Goal: Use online tool/utility: Utilize a website feature to perform a specific function

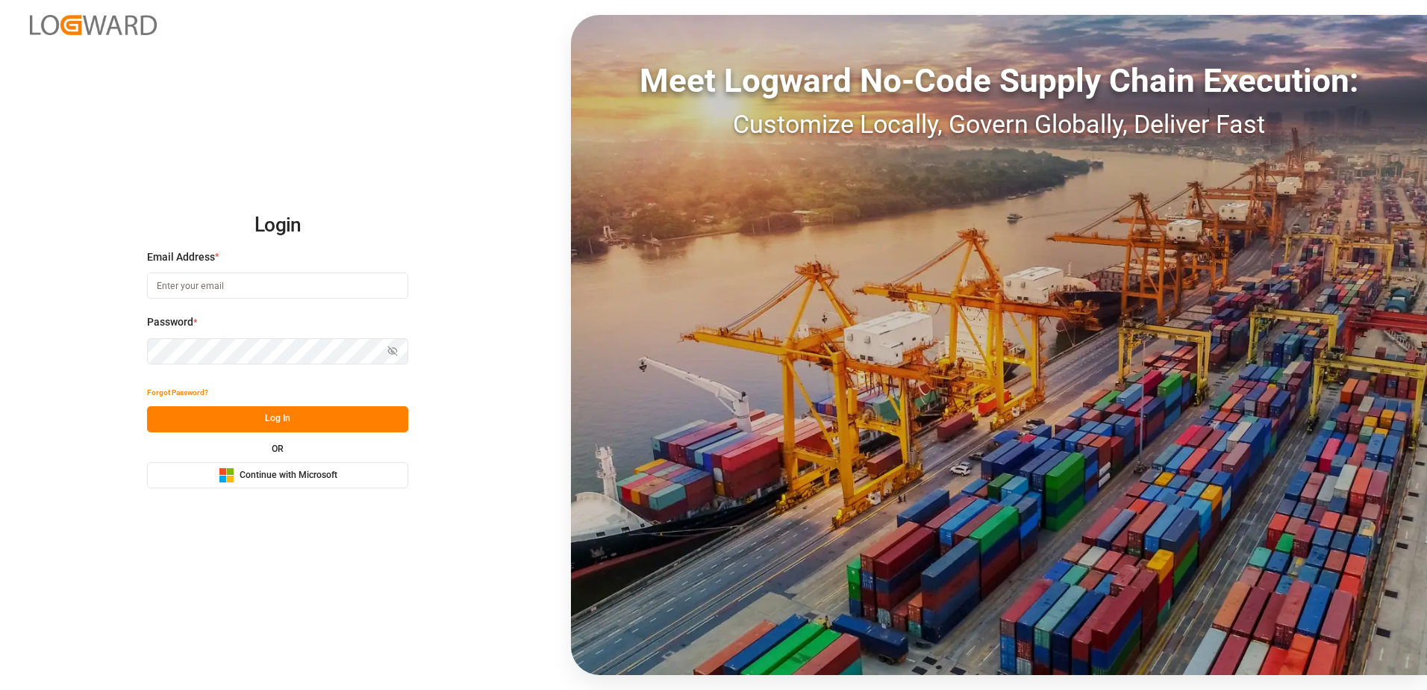
click at [231, 281] on input at bounding box center [277, 285] width 261 height 26
type input "[PERSON_NAME][EMAIL_ADDRESS][PERSON_NAME][DOMAIN_NAME]"
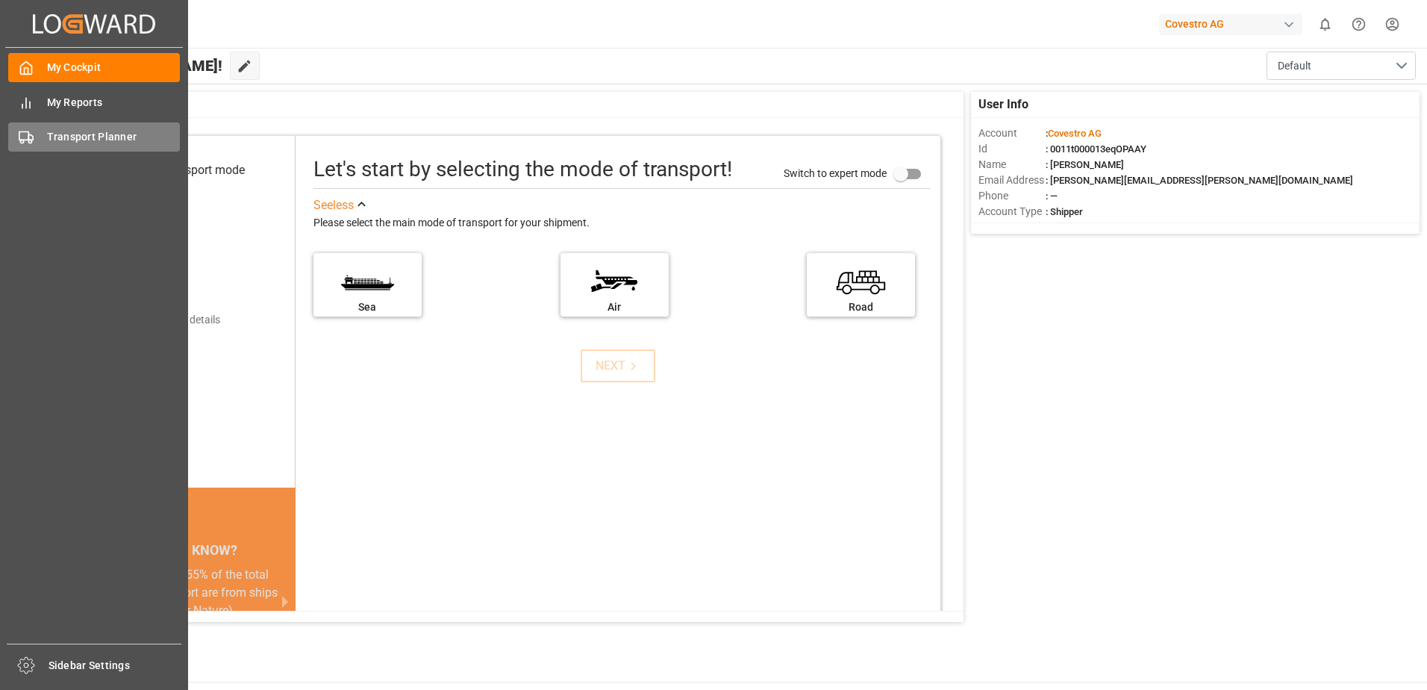
click at [77, 137] on span "Transport Planner" at bounding box center [114, 137] width 134 height 16
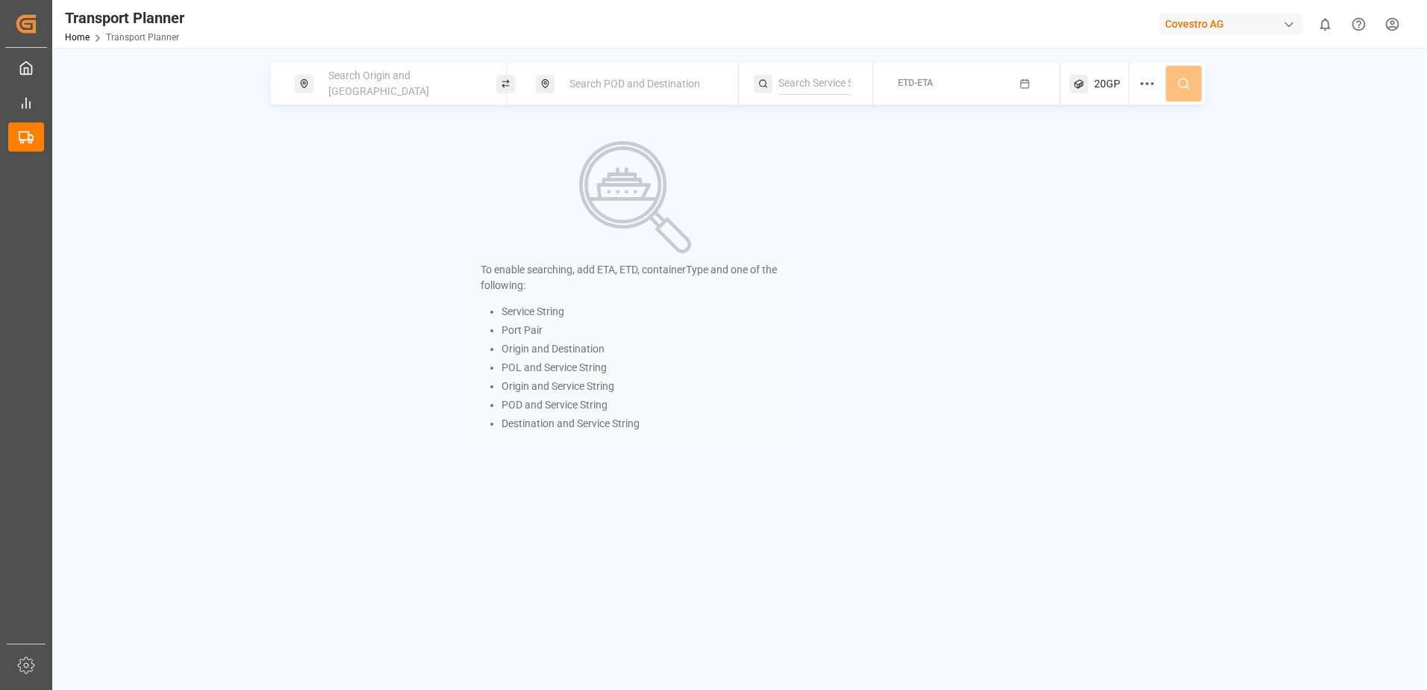
click at [402, 90] on span "Search Origin and [GEOGRAPHIC_DATA]" at bounding box center [378, 83] width 101 height 28
click at [380, 210] on ul "NWC / EU" at bounding box center [403, 206] width 169 height 40
click at [383, 198] on div "NWC / EU" at bounding box center [403, 206] width 145 height 16
type input "NWC / EU"
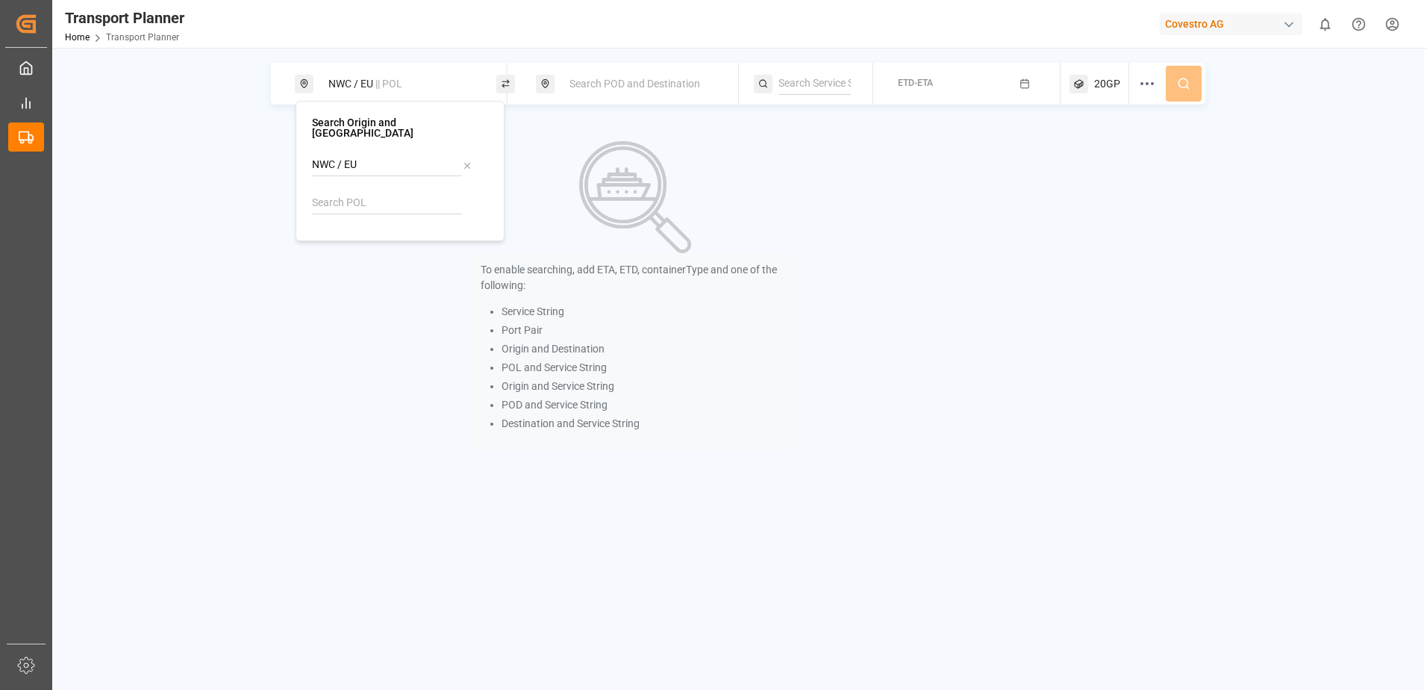
click at [588, 85] on span "Search POD and Destination" at bounding box center [635, 84] width 131 height 12
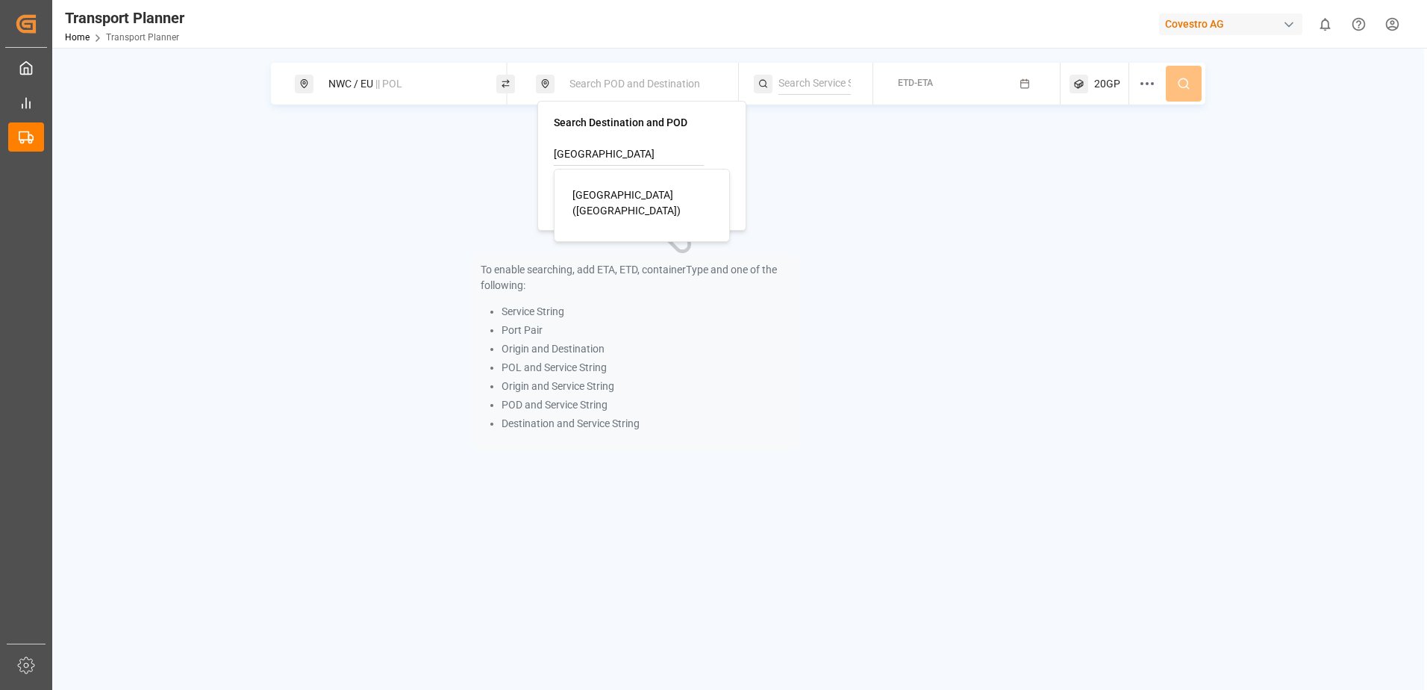
click at [599, 196] on span "[GEOGRAPHIC_DATA] ([GEOGRAPHIC_DATA])" at bounding box center [626, 203] width 108 height 28
type input "[GEOGRAPHIC_DATA] ([GEOGRAPHIC_DATA])"
click at [1022, 81] on rect "button" at bounding box center [1025, 84] width 8 height 8
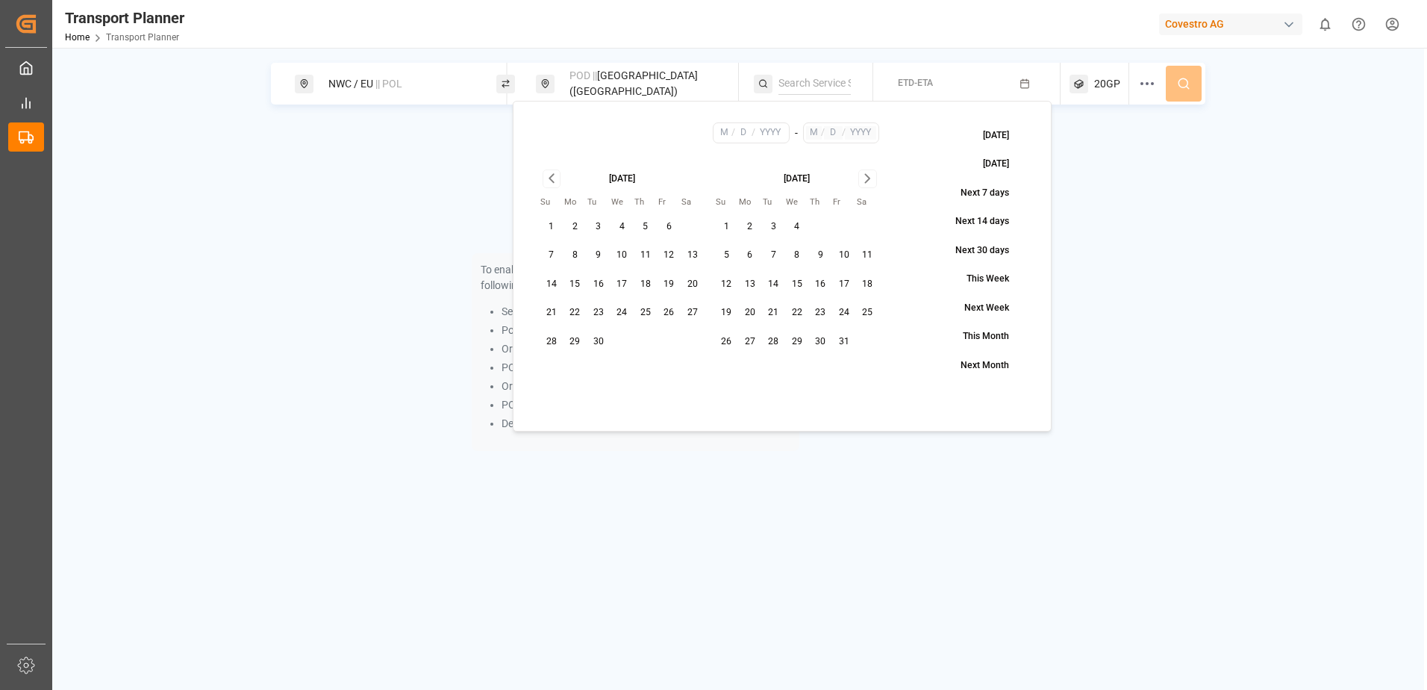
click at [645, 225] on button "5" at bounding box center [646, 227] width 24 height 24
type input "9"
type input "5"
type input "2025"
click at [871, 175] on icon "Go to next month" at bounding box center [867, 178] width 17 height 18
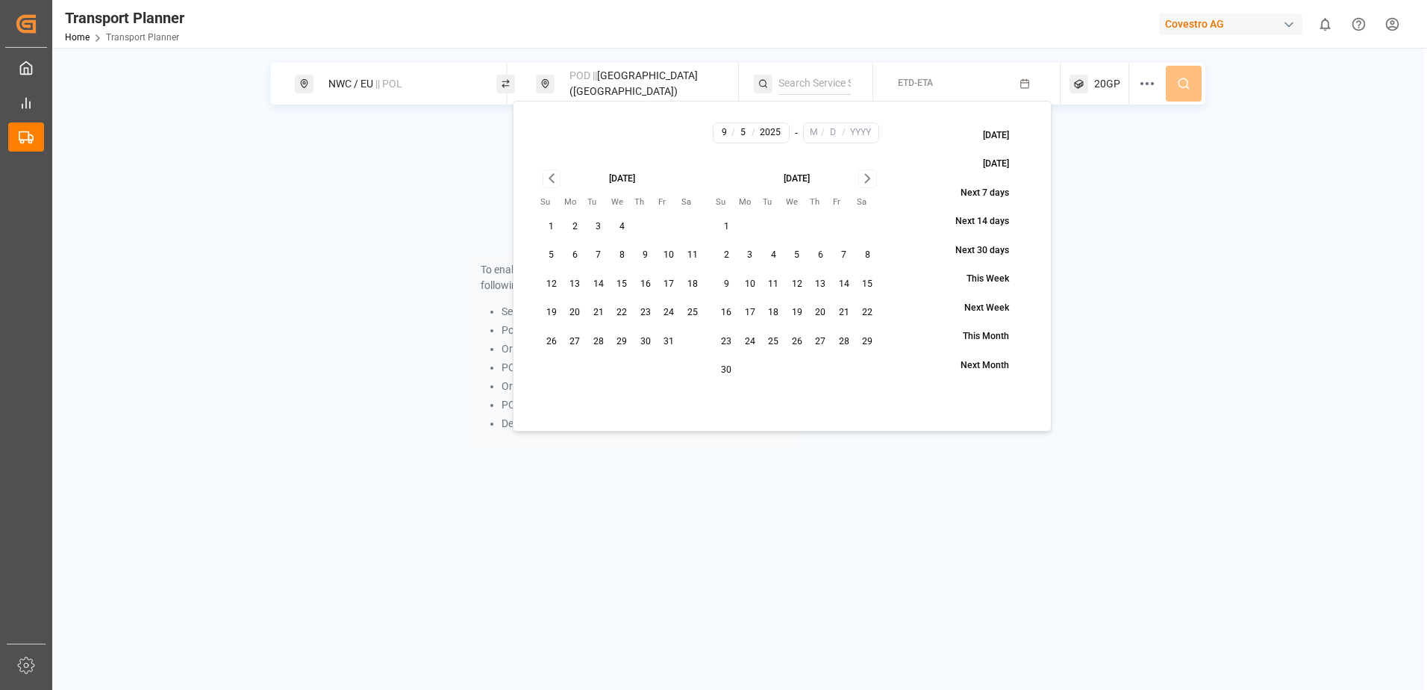
click at [871, 175] on icon "Go to next month" at bounding box center [867, 178] width 17 height 18
click at [723, 337] on button "28" at bounding box center [727, 342] width 24 height 24
type input "12"
type input "28"
type input "2025"
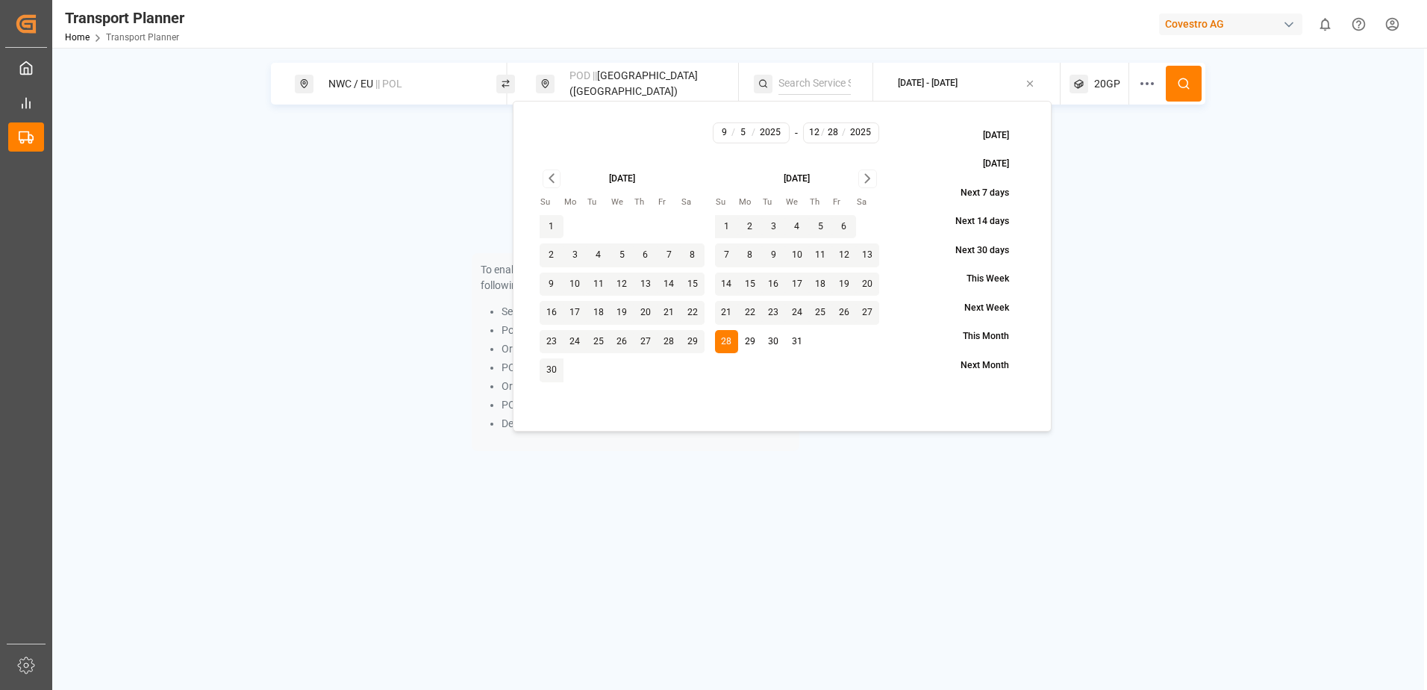
click at [849, 309] on button "26" at bounding box center [844, 313] width 24 height 24
type input "26"
click at [1205, 263] on div "NWC / [GEOGRAPHIC_DATA] || POL POD || [GEOGRAPHIC_DATA] ([GEOGRAPHIC_DATA]) [DA…" at bounding box center [738, 265] width 1372 height 405
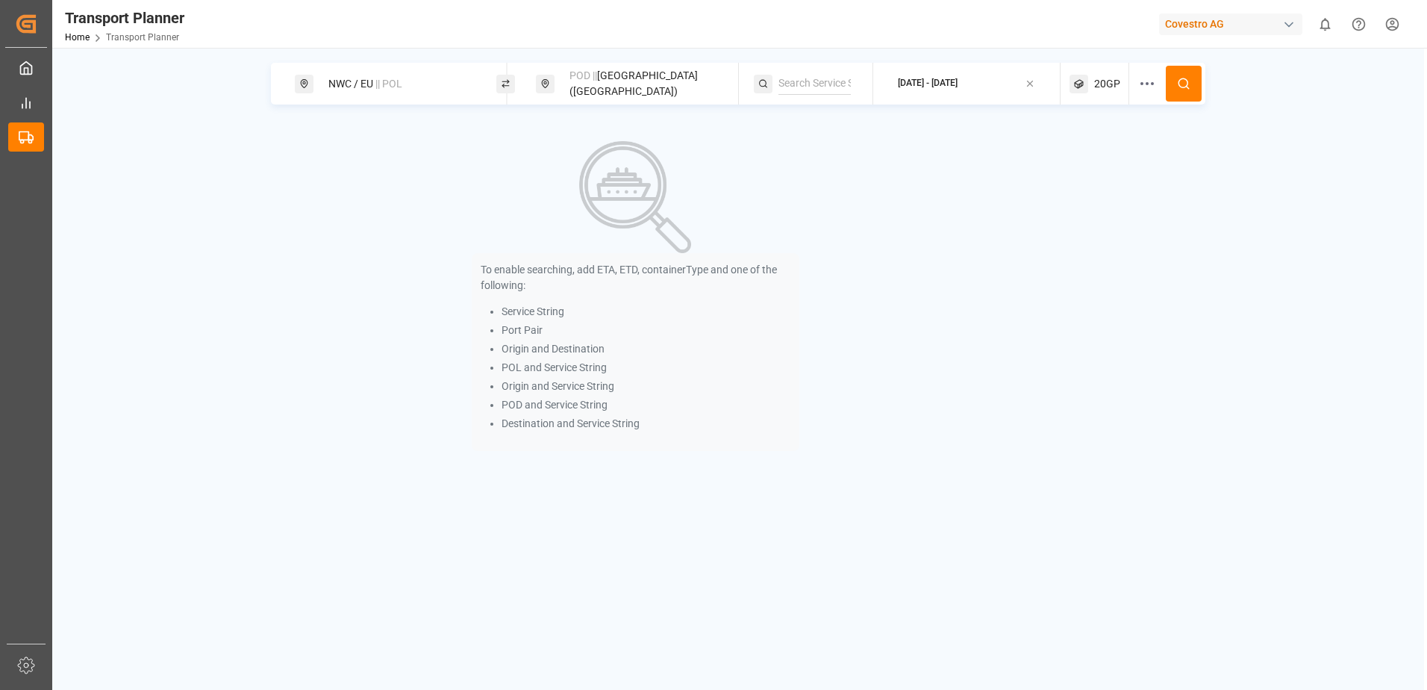
click at [1176, 84] on button at bounding box center [1184, 84] width 36 height 36
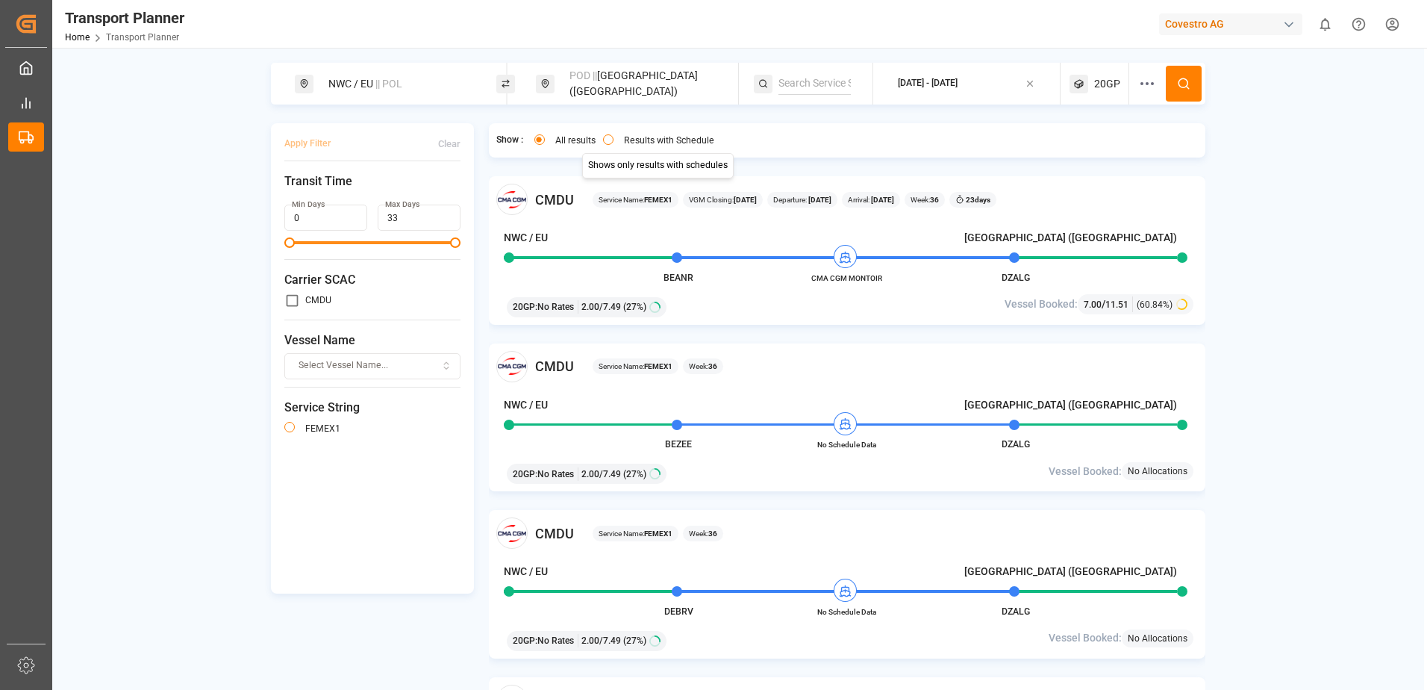
click at [608, 139] on button "Results with Schedule" at bounding box center [608, 139] width 10 height 10
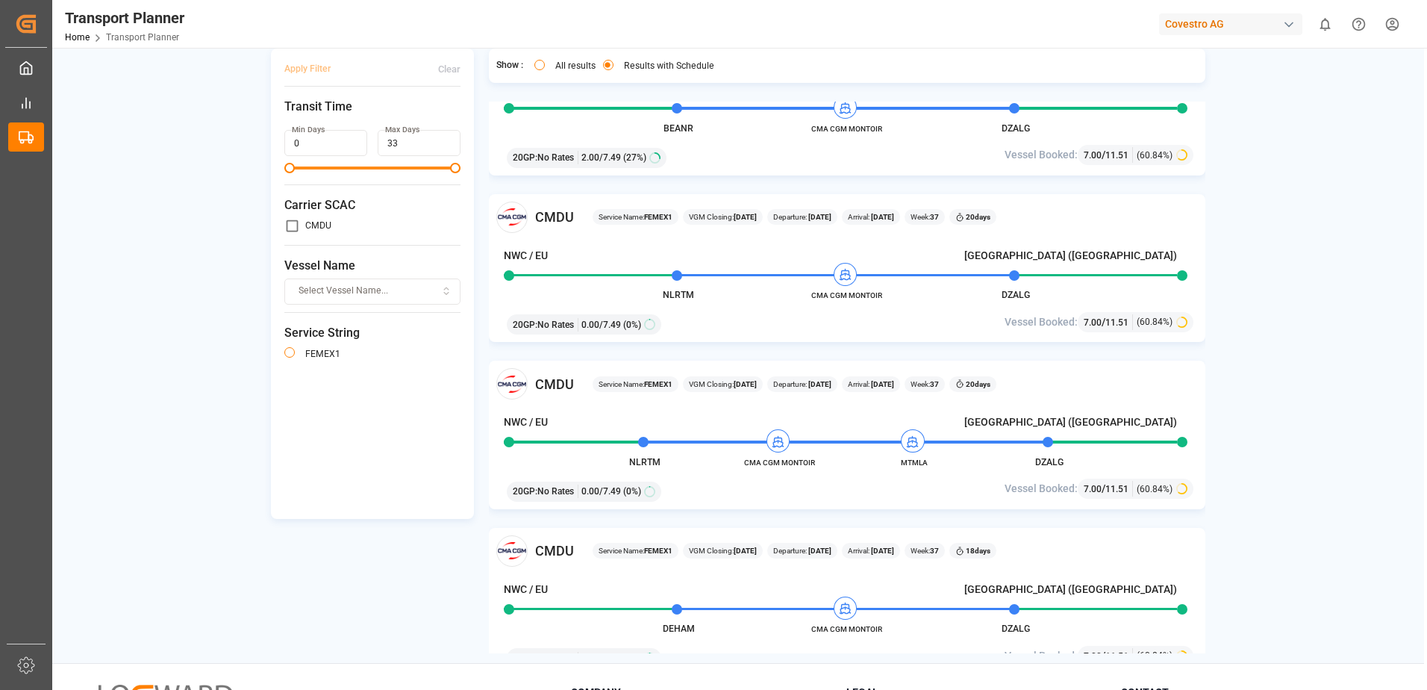
scroll to position [149, 0]
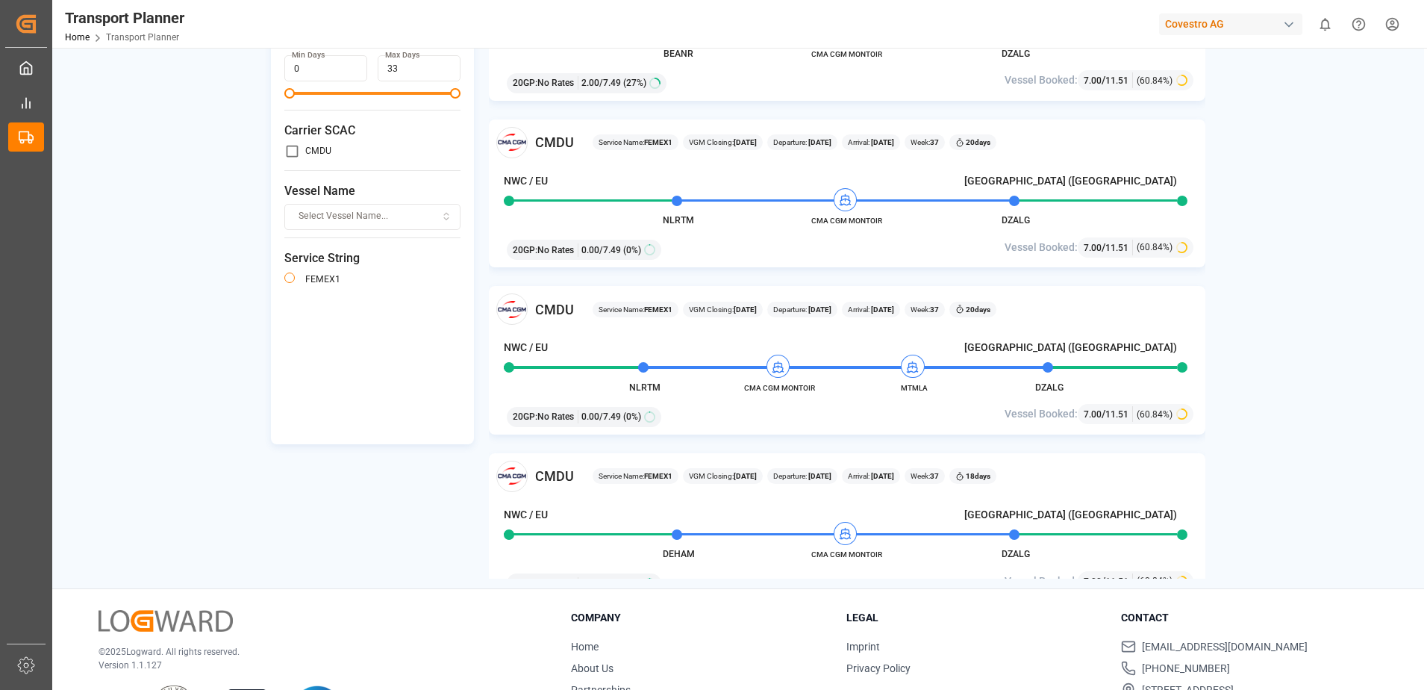
click at [1299, 380] on div "NWC / EU || POL POD || [GEOGRAPHIC_DATA] ([GEOGRAPHIC_DATA]) [DATE] - [DATE] 20…" at bounding box center [738, 245] width 1372 height 665
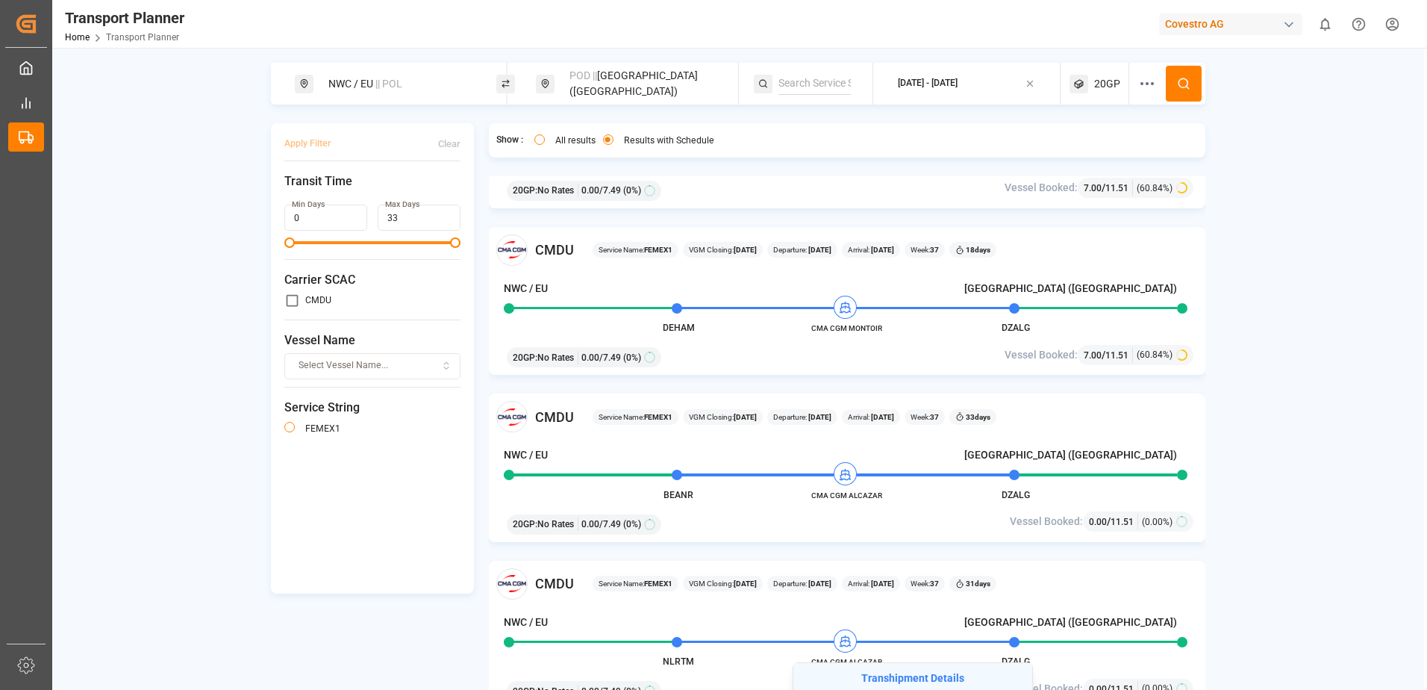
scroll to position [224, 0]
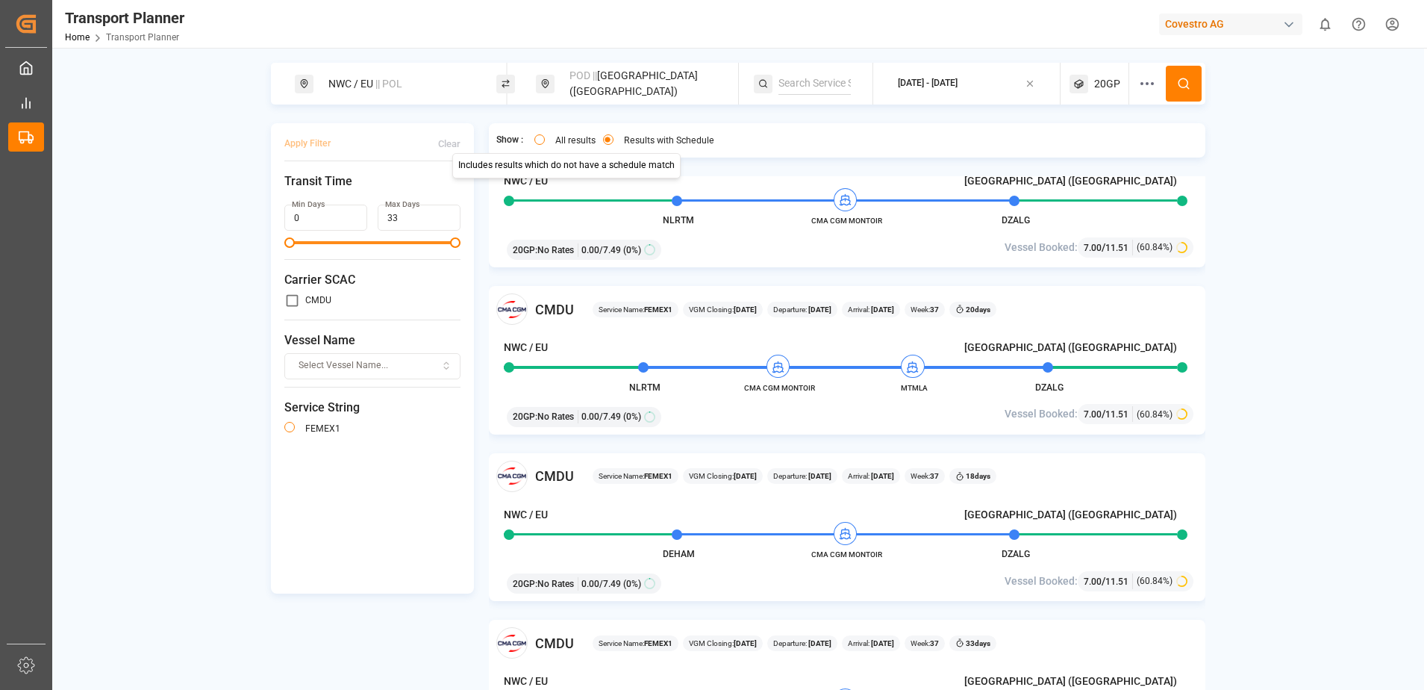
click at [538, 136] on button "All results" at bounding box center [539, 139] width 10 height 10
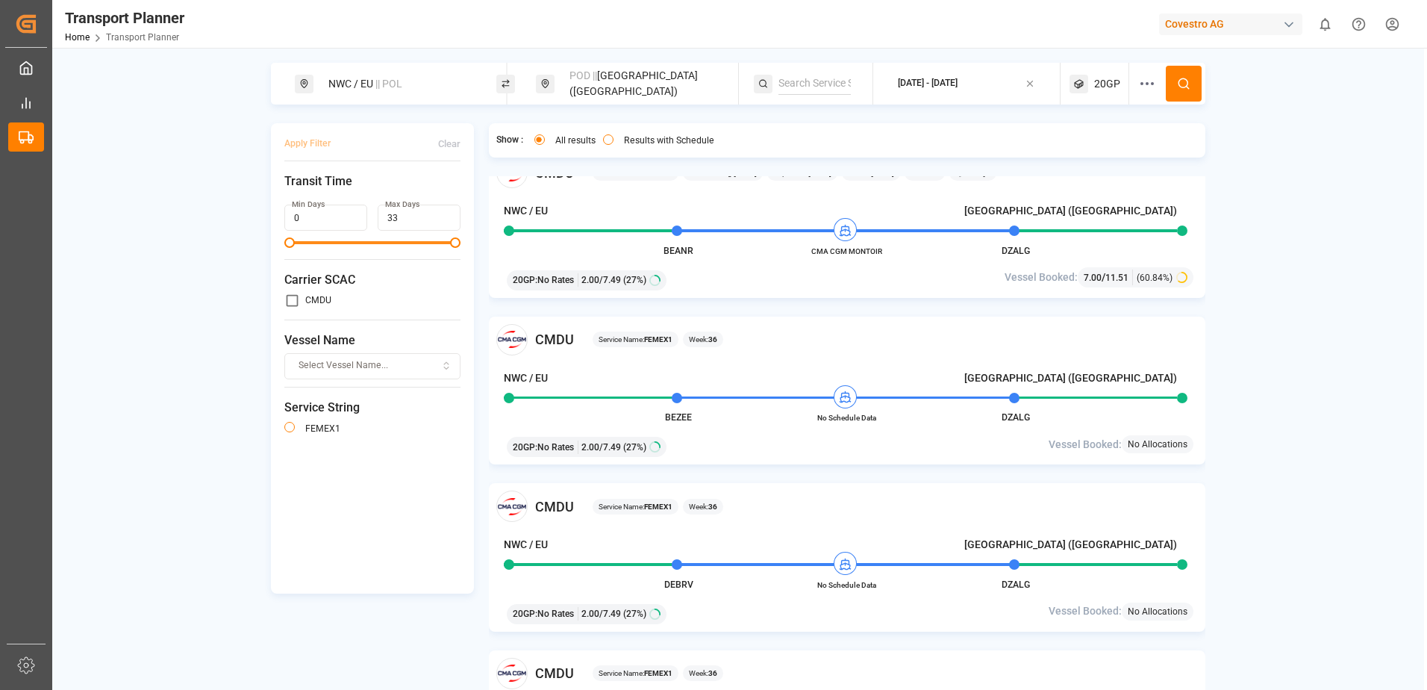
scroll to position [0, 0]
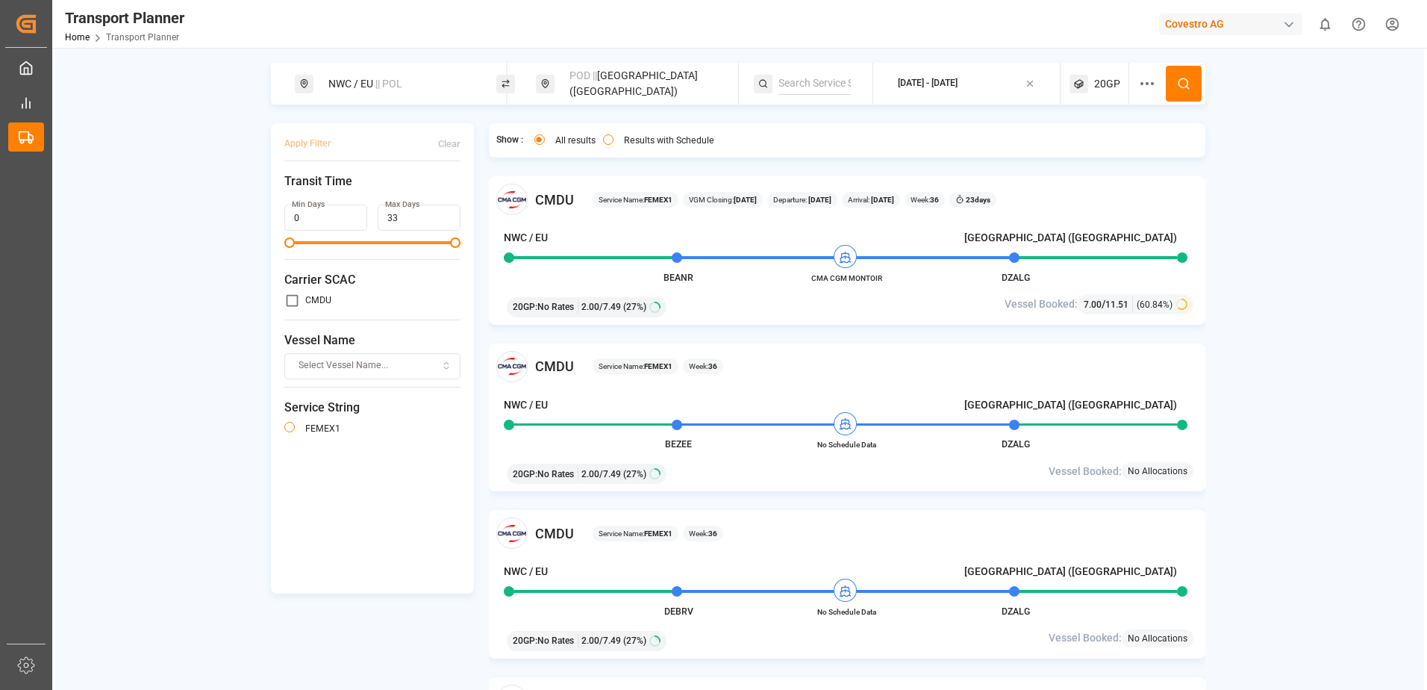
click at [660, 80] on div "POD || [GEOGRAPHIC_DATA] ([GEOGRAPHIC_DATA])" at bounding box center [641, 83] width 161 height 43
click at [704, 150] on icon at bounding box center [709, 155] width 10 height 10
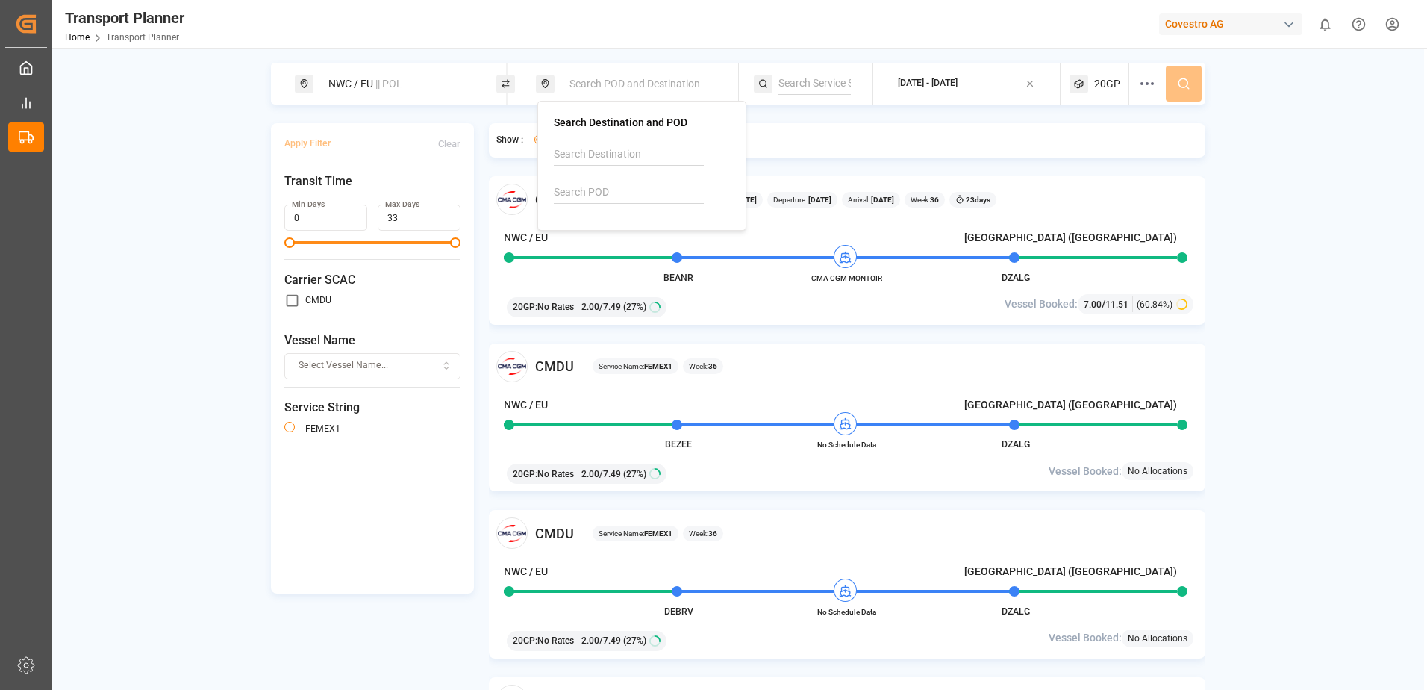
click at [634, 202] on input at bounding box center [629, 192] width 150 height 22
click at [636, 225] on div "VNHPP [PERSON_NAME] [PERSON_NAME][GEOGRAPHIC_DATA]" at bounding box center [644, 240] width 145 height 31
type input "VNHPP"
click at [1403, 143] on div "NWC / [GEOGRAPHIC_DATA] || POL VNHPP || Destination [DATE] - [DATE] 20GP Apply …" at bounding box center [738, 395] width 1372 height 665
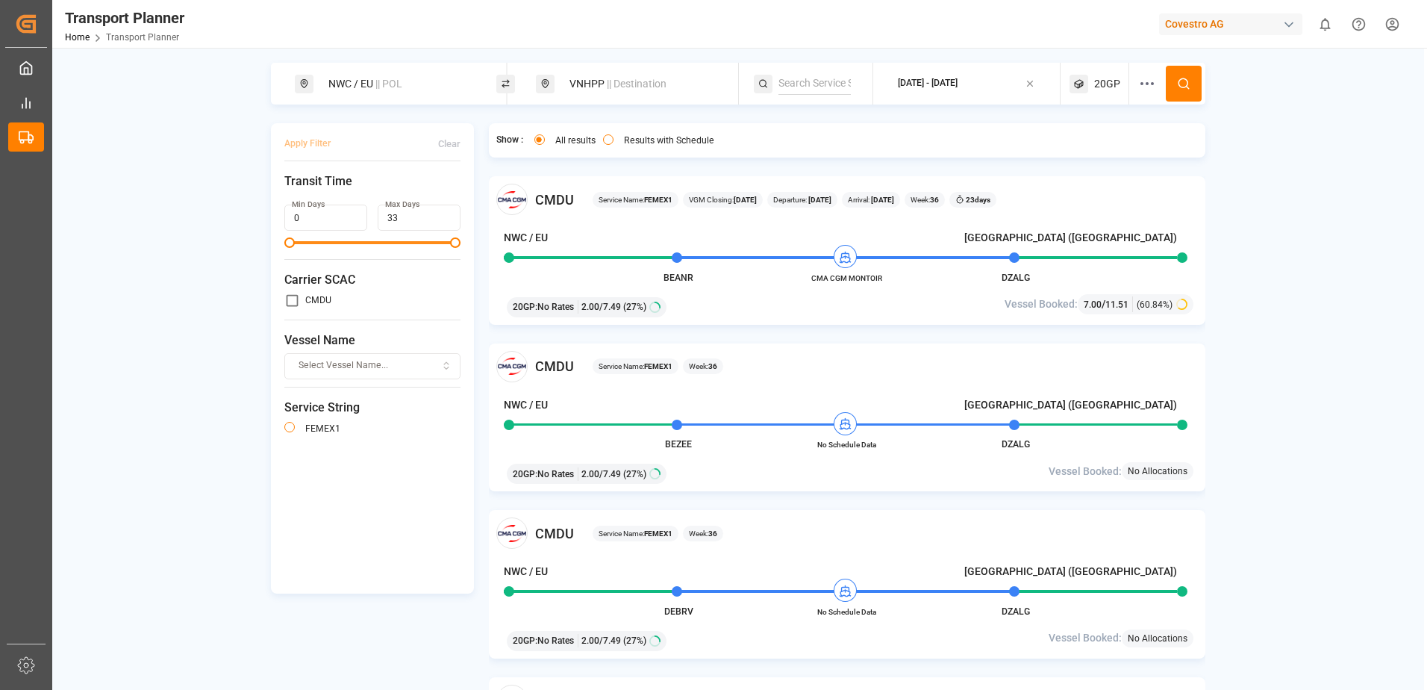
click at [1182, 87] on icon at bounding box center [1183, 83] width 13 height 13
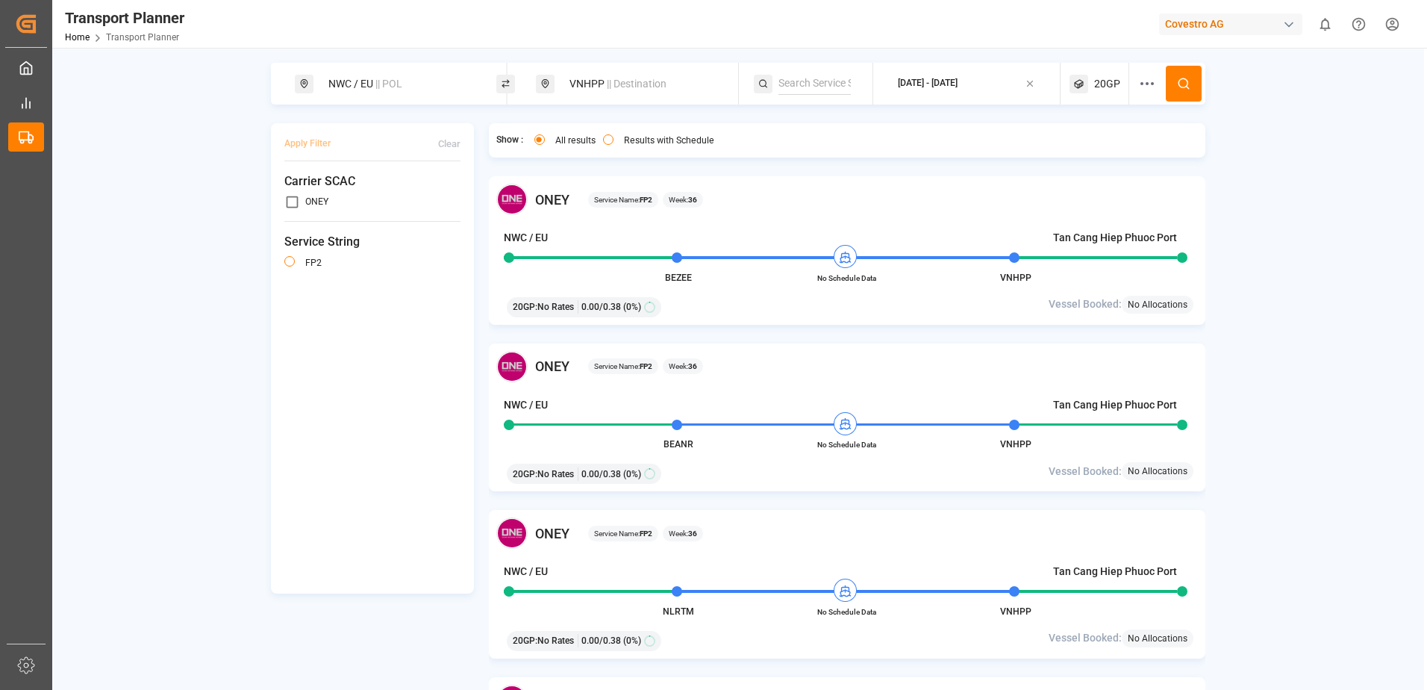
click at [614, 87] on span "|| Destination" at bounding box center [637, 84] width 60 height 12
drag, startPoint x: 613, startPoint y: 192, endPoint x: 574, endPoint y: 186, distance: 39.3
click at [611, 192] on input "VNHPP" at bounding box center [629, 192] width 150 height 22
drag, startPoint x: 599, startPoint y: 196, endPoint x: 494, endPoint y: 196, distance: 105.2
click at [494, 196] on body "Created by potrace 1.15, written by [PERSON_NAME] [DATE]-[DATE] Created by potr…" at bounding box center [713, 345] width 1427 height 690
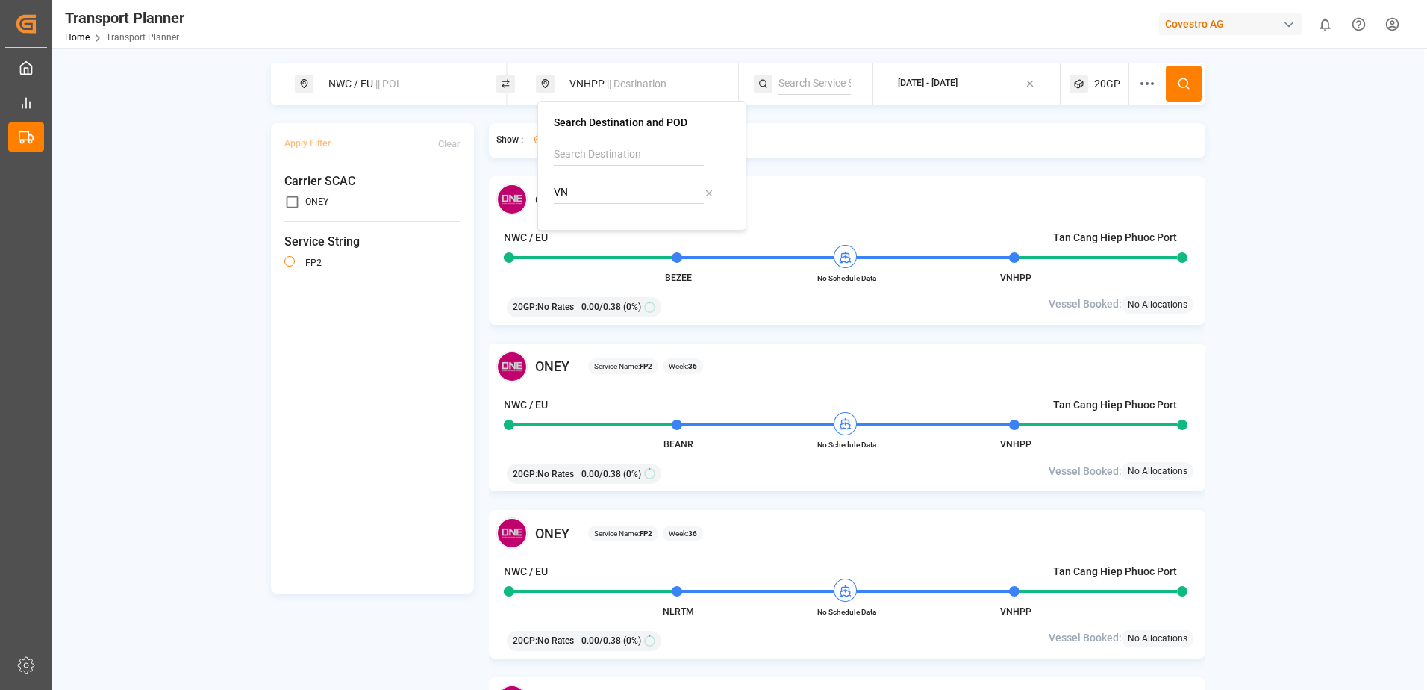
type input "V"
click at [614, 158] on input at bounding box center [629, 154] width 150 height 22
click at [645, 200] on div "[GEOGRAPHIC_DATA]" at bounding box center [644, 195] width 145 height 16
type input "[GEOGRAPHIC_DATA]"
drag, startPoint x: 877, startPoint y: 203, endPoint x: 929, endPoint y: 166, distance: 63.2
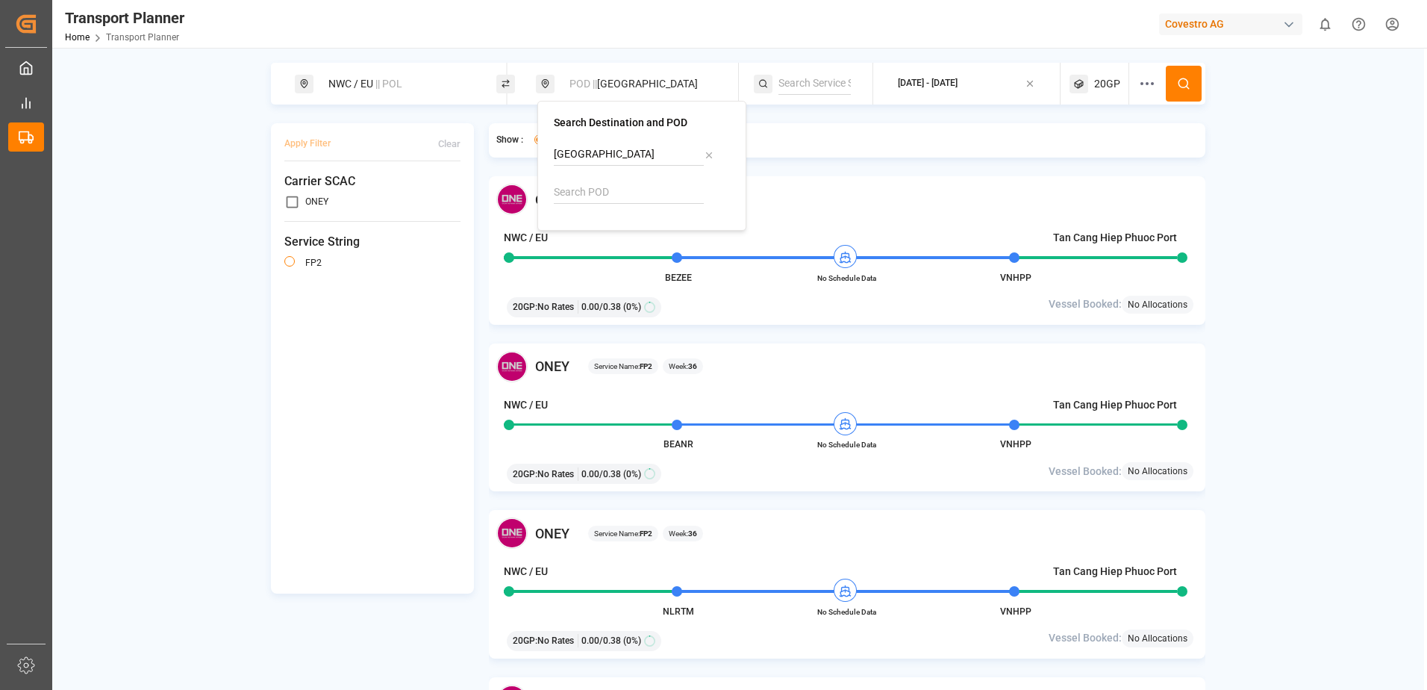
click at [877, 202] on div "Service Name: FP2 Week: 36" at bounding box center [893, 200] width 611 height 16
click at [1177, 85] on icon at bounding box center [1183, 83] width 13 height 13
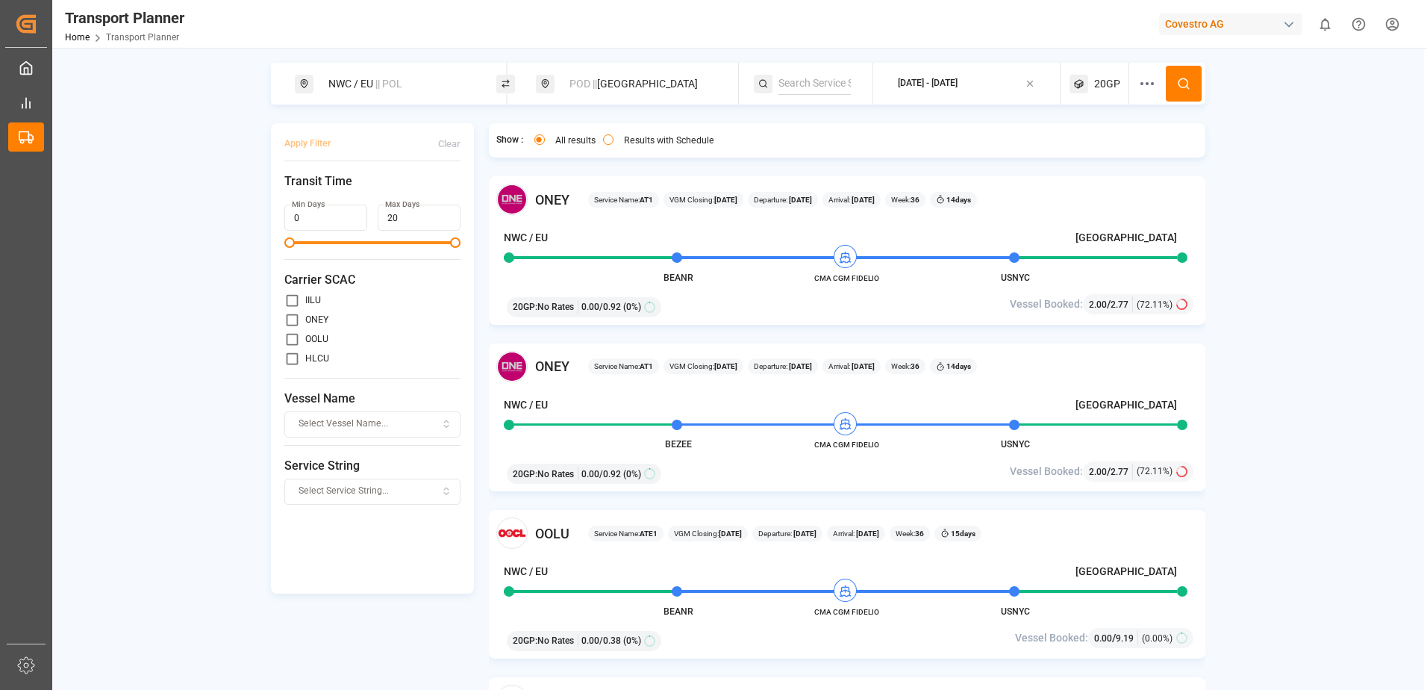
click at [643, 90] on div "POD || [GEOGRAPHIC_DATA]" at bounding box center [641, 84] width 161 height 28
click at [1267, 277] on div "NWC / [GEOGRAPHIC_DATA] || POL POD || [GEOGRAPHIC_DATA] [DATE] - [DATE] 20GP Ap…" at bounding box center [738, 395] width 1372 height 665
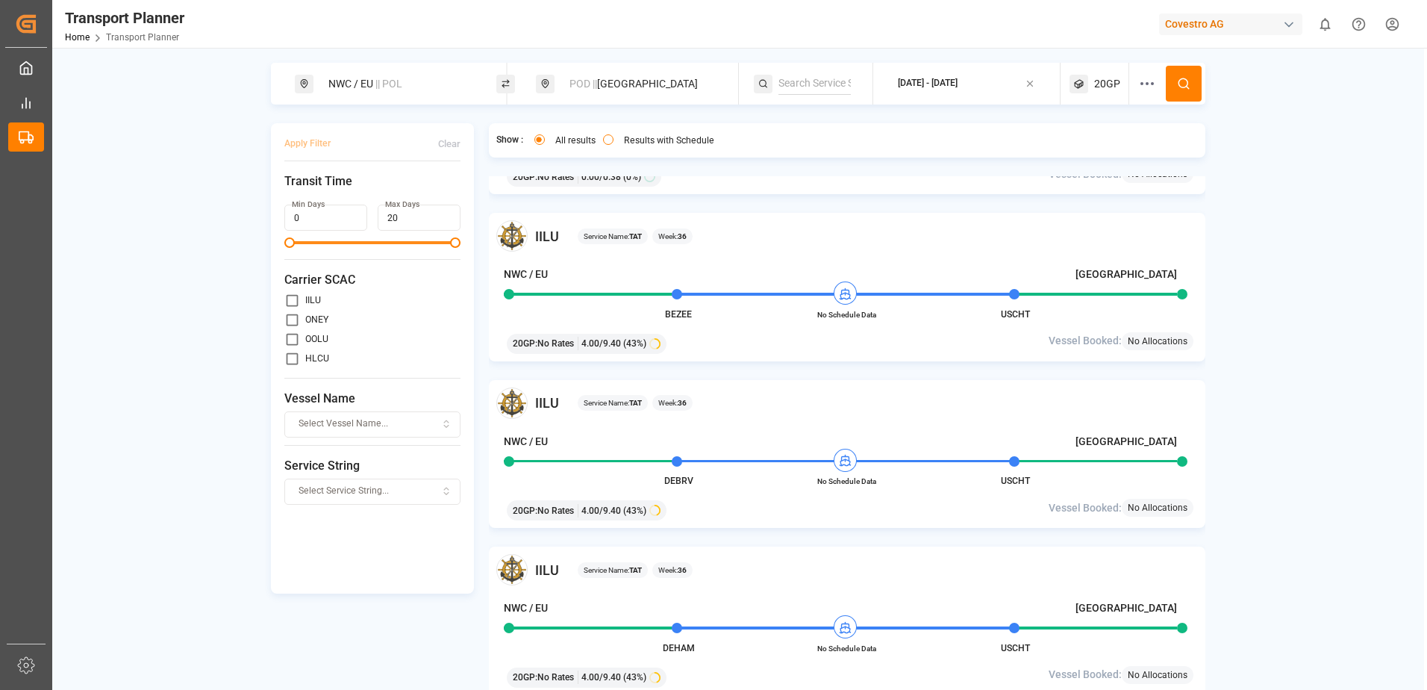
scroll to position [1941, 0]
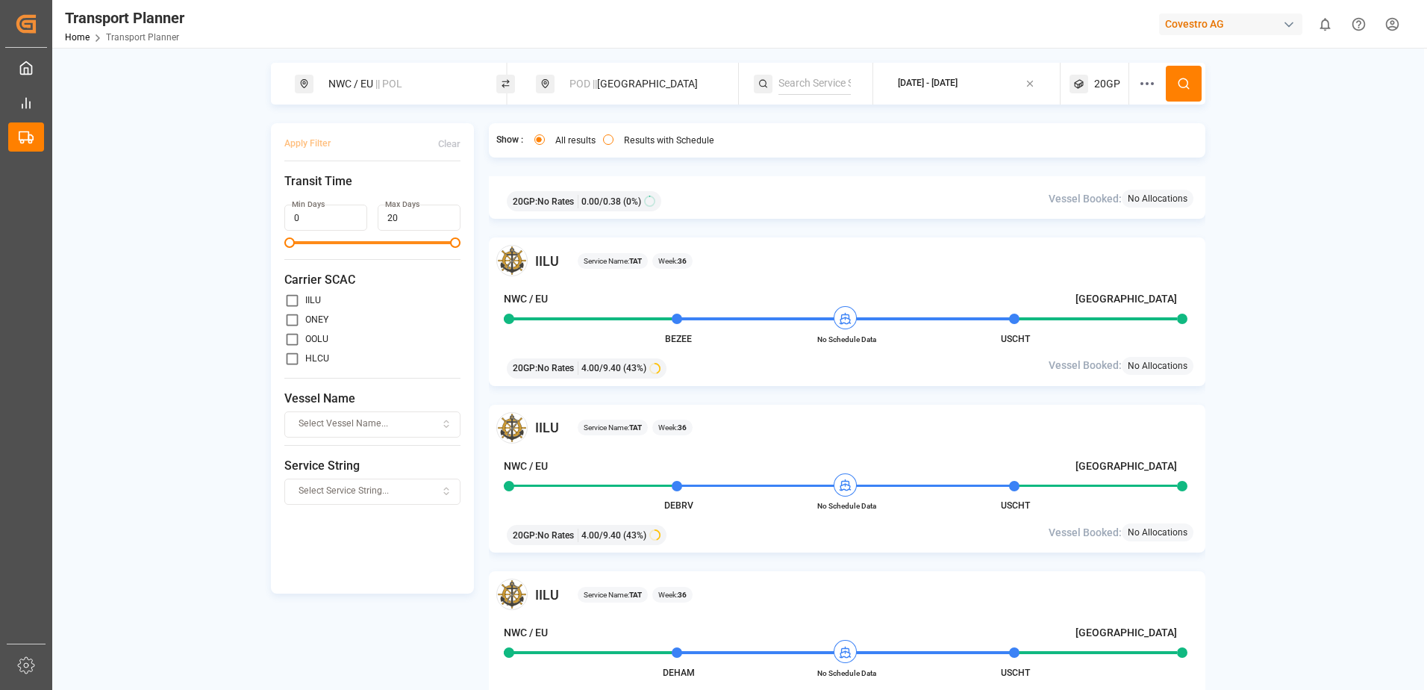
click at [288, 301] on input "primary checkbox" at bounding box center [292, 301] width 16 height 16
checkbox input "true"
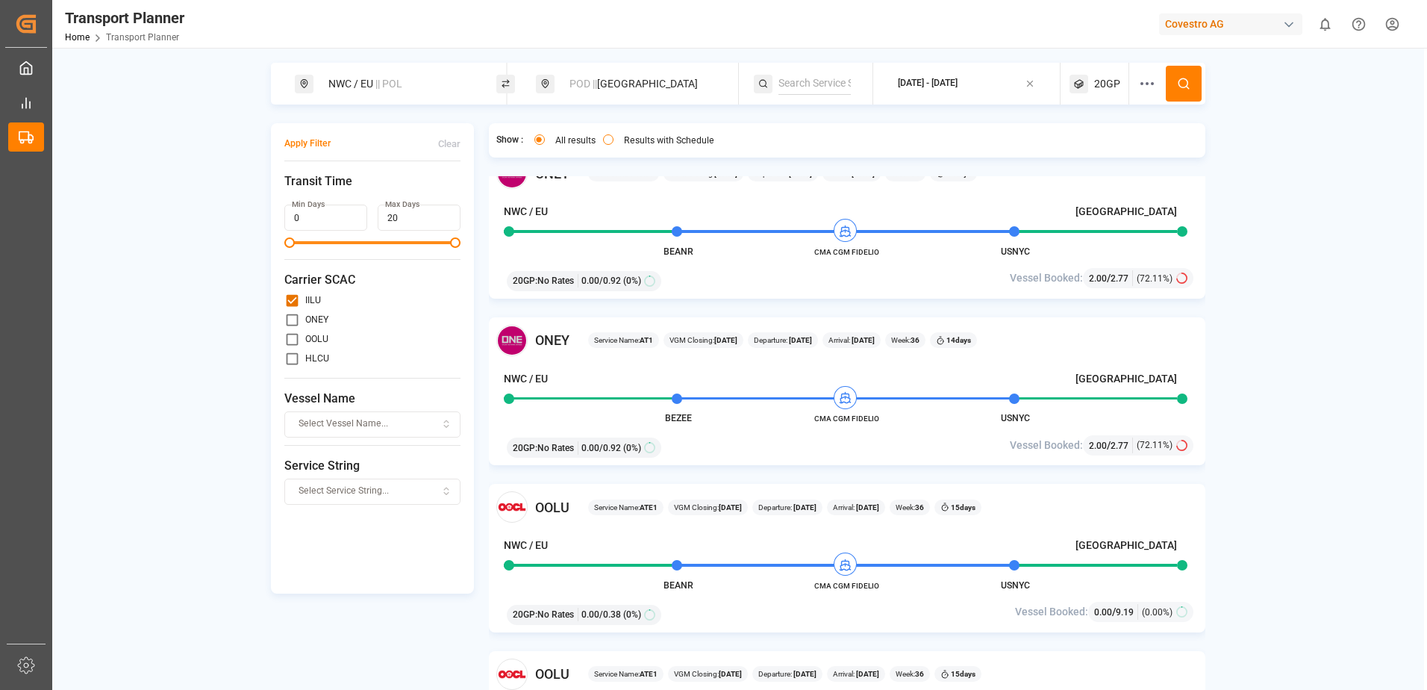
scroll to position [0, 0]
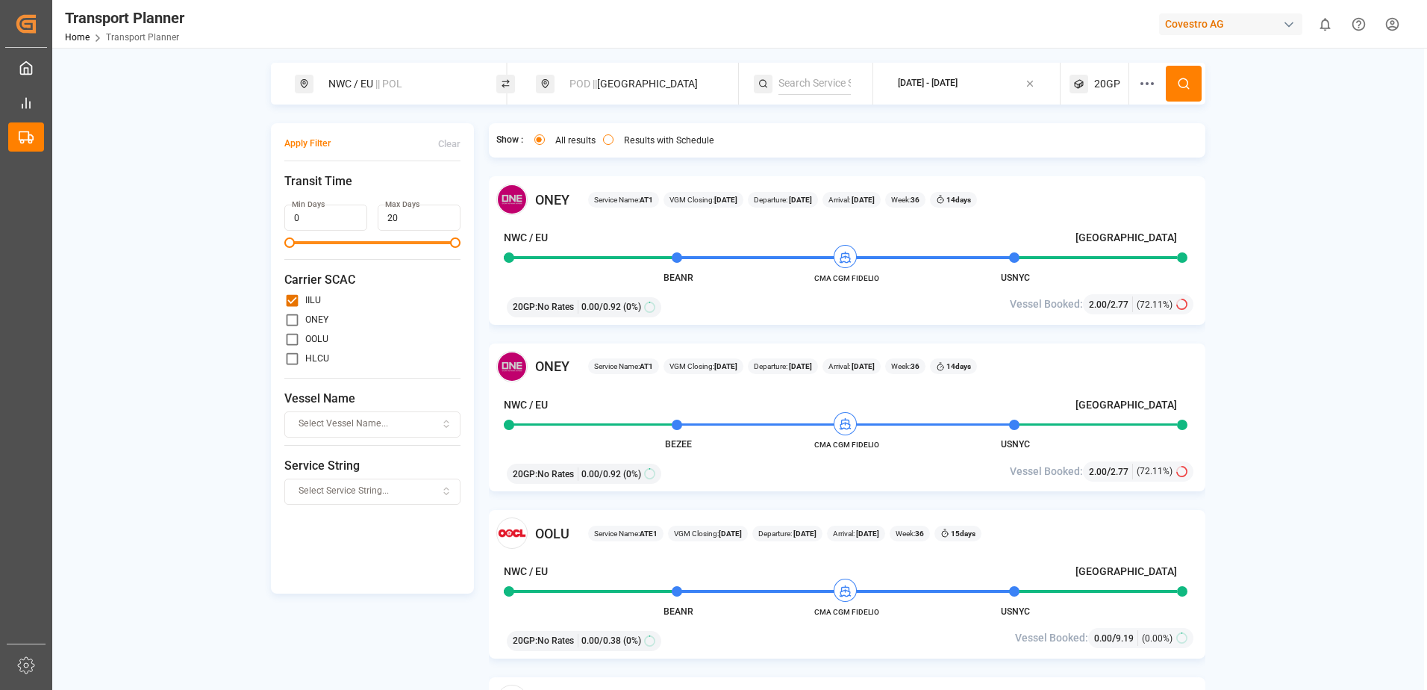
click at [1182, 81] on icon at bounding box center [1183, 83] width 13 height 13
click at [292, 301] on input "primary checkbox" at bounding box center [292, 301] width 16 height 16
checkbox input "true"
click at [312, 145] on button "Apply Filter" at bounding box center [307, 144] width 46 height 26
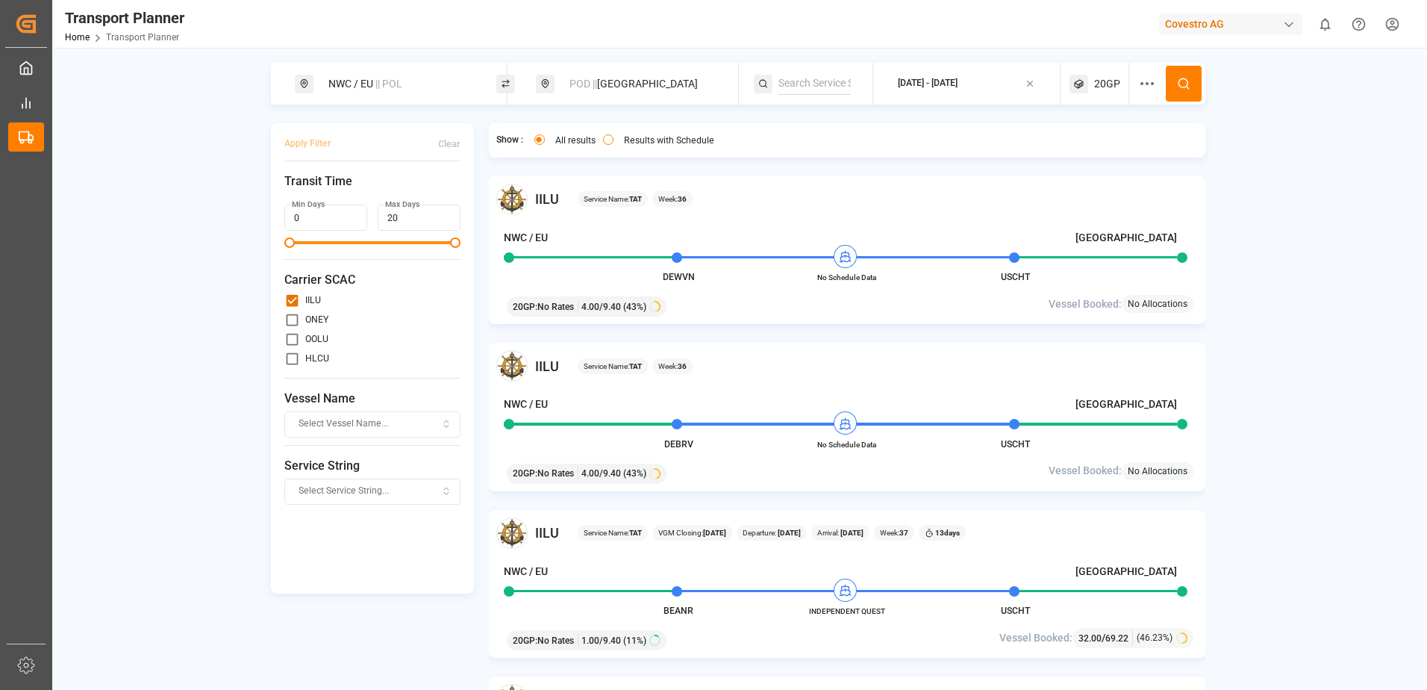
scroll to position [821, 0]
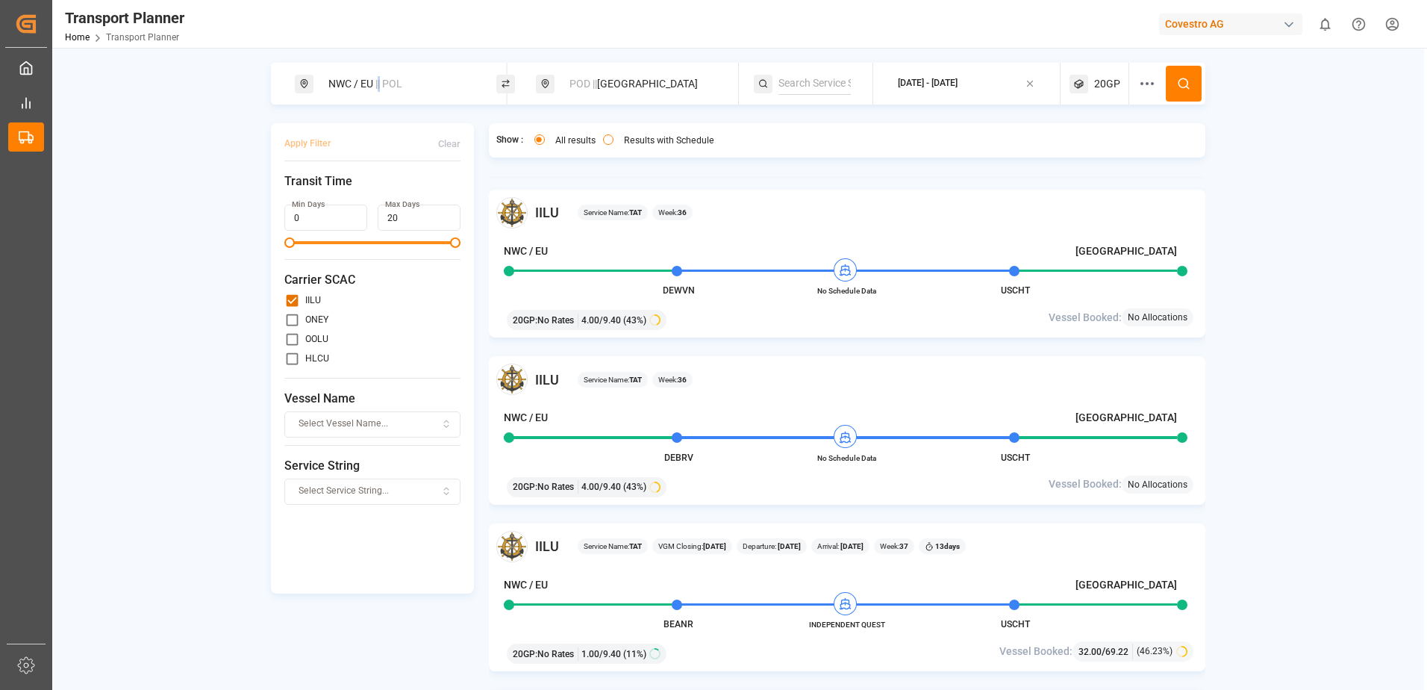
click at [381, 81] on span "|| POL" at bounding box center [388, 84] width 27 height 12
click at [465, 160] on icon at bounding box center [467, 165] width 10 height 10
drag, startPoint x: 401, startPoint y: 196, endPoint x: 382, endPoint y: 190, distance: 19.4
click at [400, 196] on input at bounding box center [387, 203] width 150 height 22
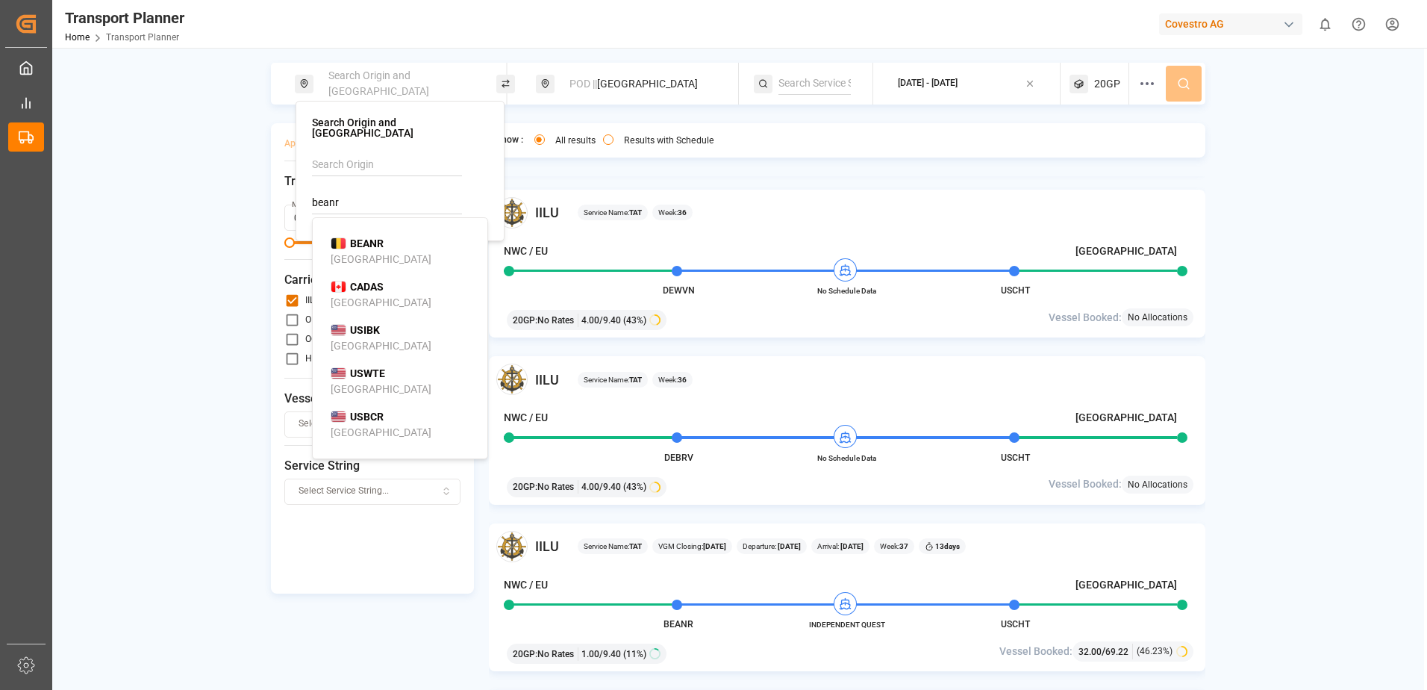
click at [412, 241] on div "BEANR [GEOGRAPHIC_DATA]" at bounding box center [403, 251] width 145 height 31
type input "BEANR"
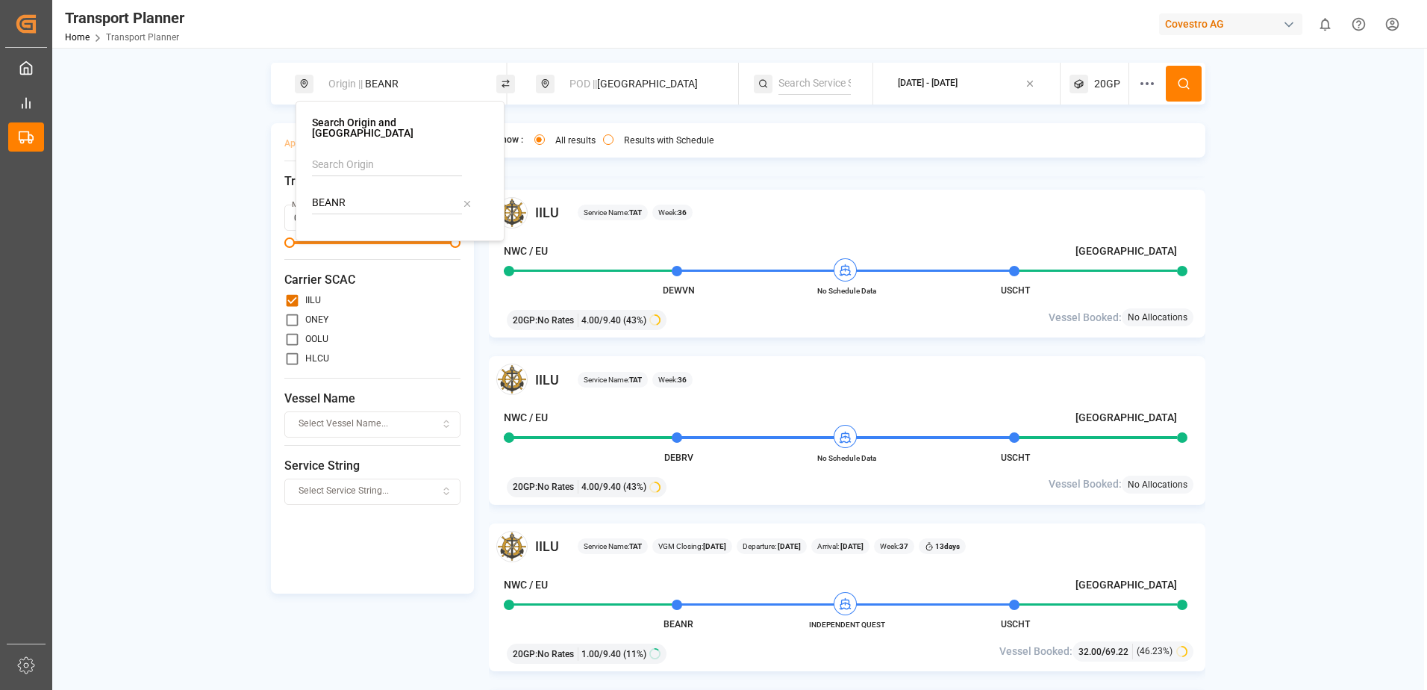
click at [1284, 134] on div "Origin || BEANR POD || [GEOGRAPHIC_DATA] [DATE] - [DATE] 20GP Apply Filter Clea…" at bounding box center [738, 395] width 1372 height 665
click at [1194, 84] on button at bounding box center [1184, 84] width 36 height 36
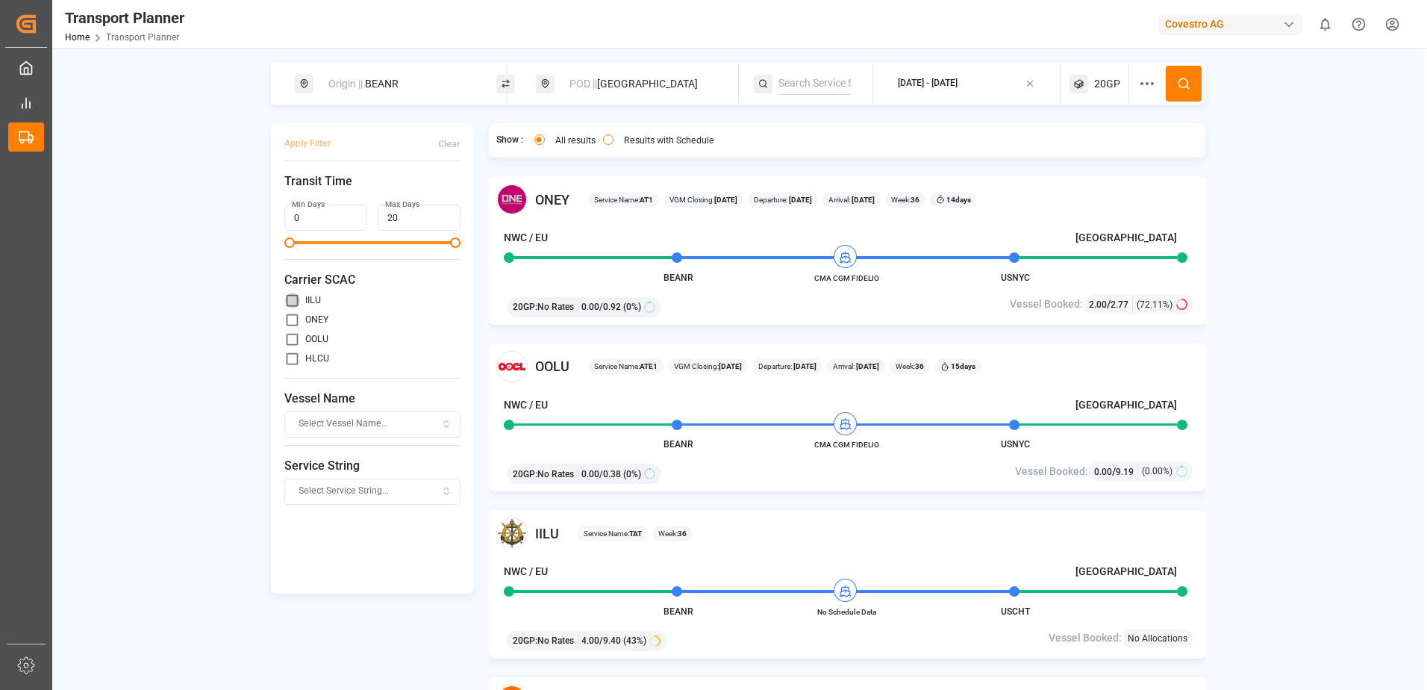
drag, startPoint x: 293, startPoint y: 301, endPoint x: 240, endPoint y: 343, distance: 67.5
click at [293, 302] on input "primary checkbox" at bounding box center [292, 301] width 16 height 16
checkbox input "true"
click at [300, 148] on button "Apply Filter" at bounding box center [307, 144] width 46 height 26
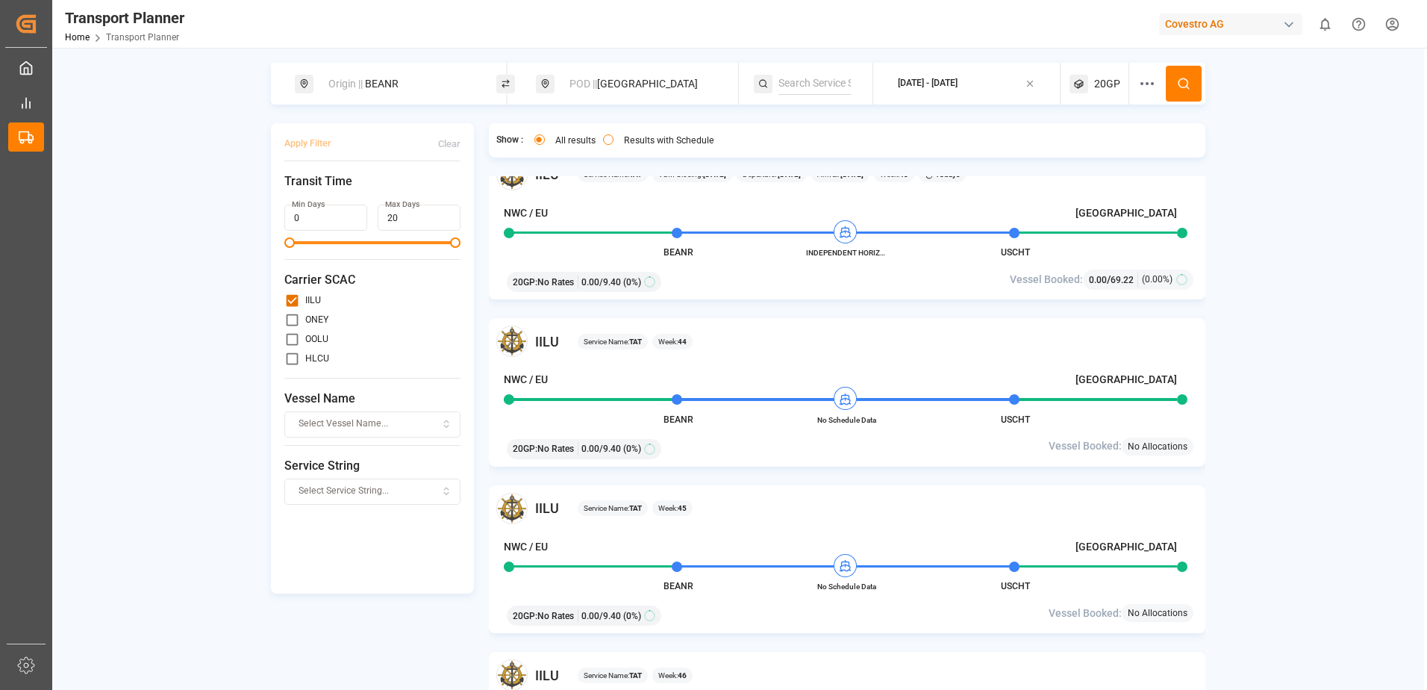
scroll to position [1194, 0]
click at [1375, 157] on div "Origin || BEANR POD || [GEOGRAPHIC_DATA] [DATE] - [DATE] 20GP Apply Filter Clea…" at bounding box center [738, 395] width 1372 height 665
click at [601, 83] on div "POD || [GEOGRAPHIC_DATA]" at bounding box center [641, 84] width 161 height 28
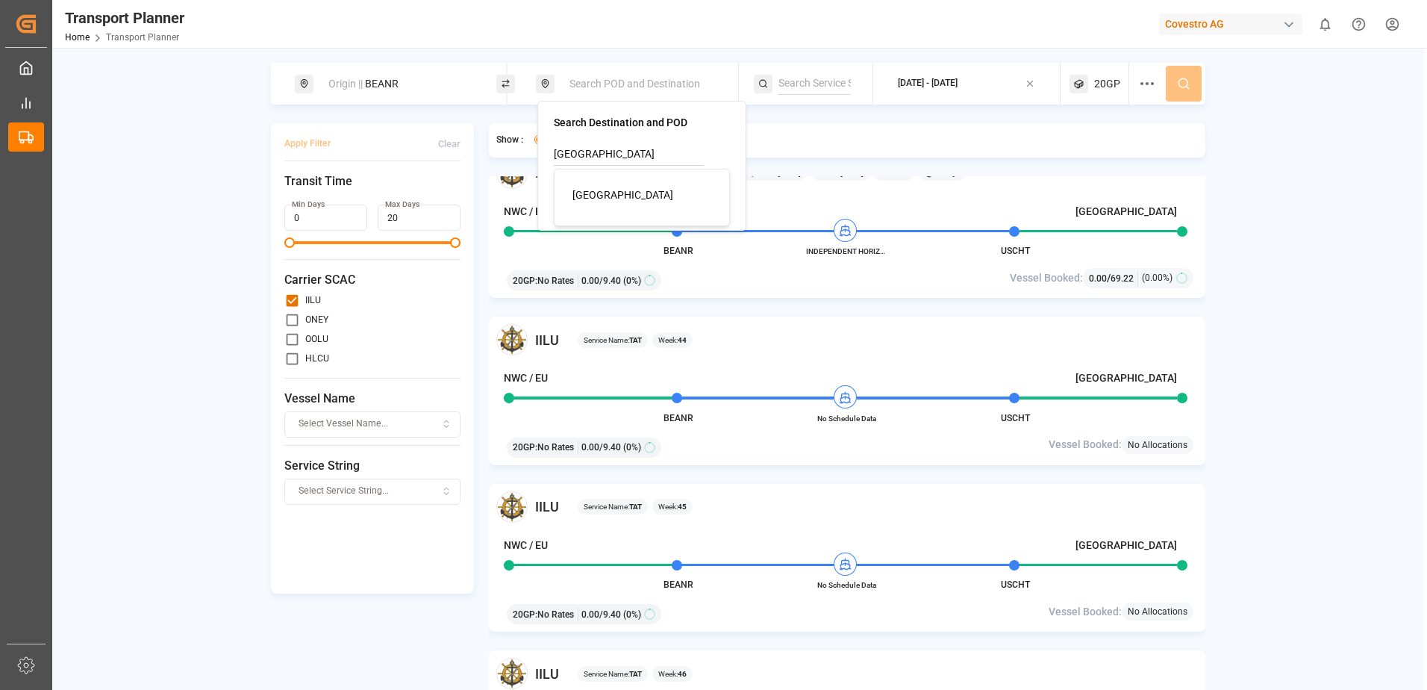
click at [641, 187] on div "[GEOGRAPHIC_DATA]" at bounding box center [644, 195] width 145 height 16
type input "[GEOGRAPHIC_DATA]"
click at [922, 143] on div "Show : All results Results with Schedule" at bounding box center [847, 140] width 717 height 34
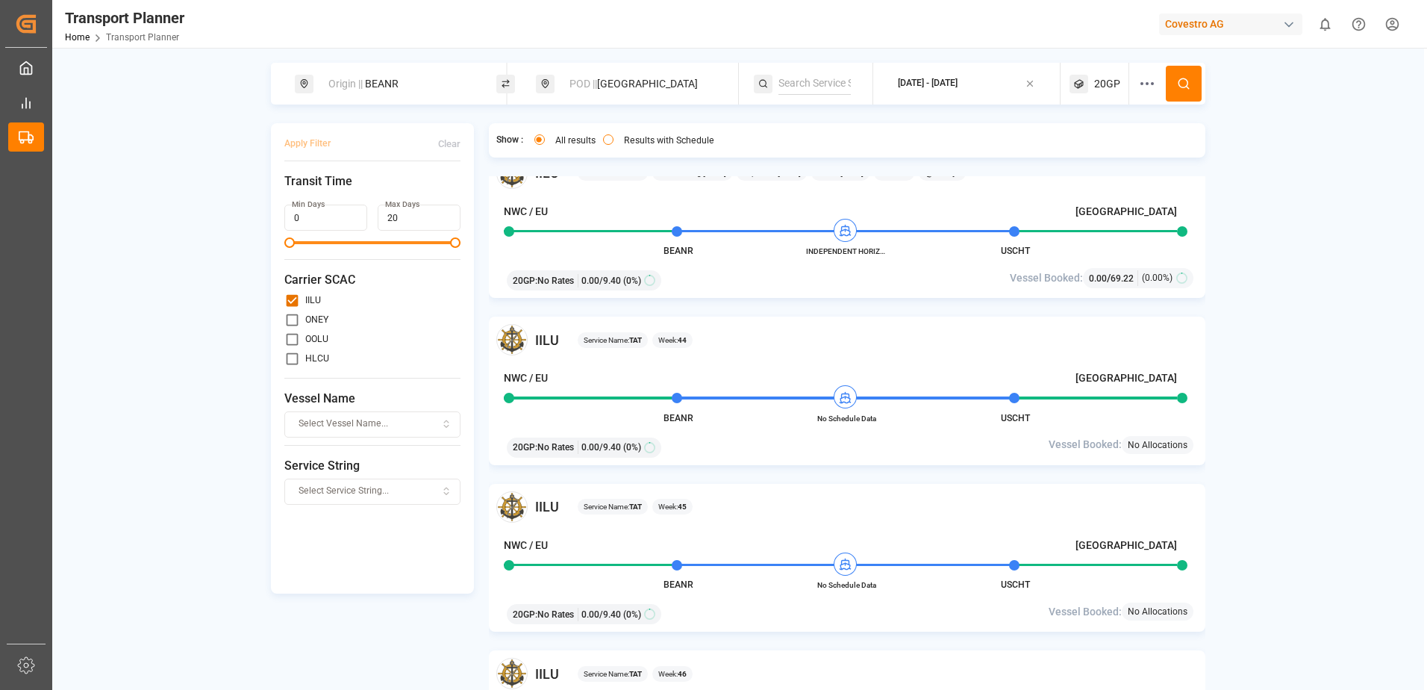
drag, startPoint x: 423, startPoint y: 90, endPoint x: 430, endPoint y: 99, distance: 11.2
click at [424, 90] on div "Origin || BEANR" at bounding box center [399, 84] width 161 height 28
drag, startPoint x: 466, startPoint y: 193, endPoint x: 375, endPoint y: 164, distance: 94.7
click at [458, 192] on div "BEANR" at bounding box center [400, 203] width 176 height 22
click at [372, 157] on input at bounding box center [387, 165] width 150 height 22
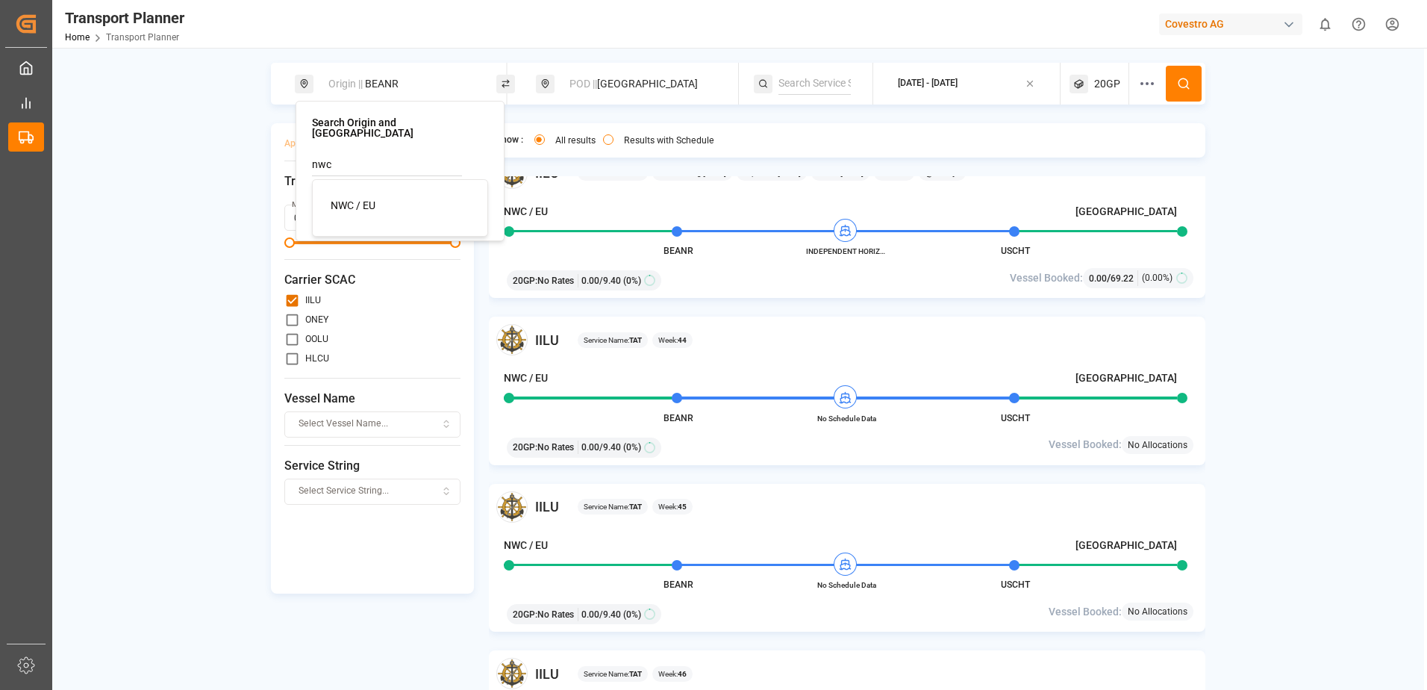
click at [371, 199] on span "NWC / EU" at bounding box center [353, 205] width 45 height 12
type input "NWC / EU"
click at [464, 199] on icon at bounding box center [467, 204] width 10 height 10
click at [1184, 86] on icon at bounding box center [1183, 83] width 13 height 13
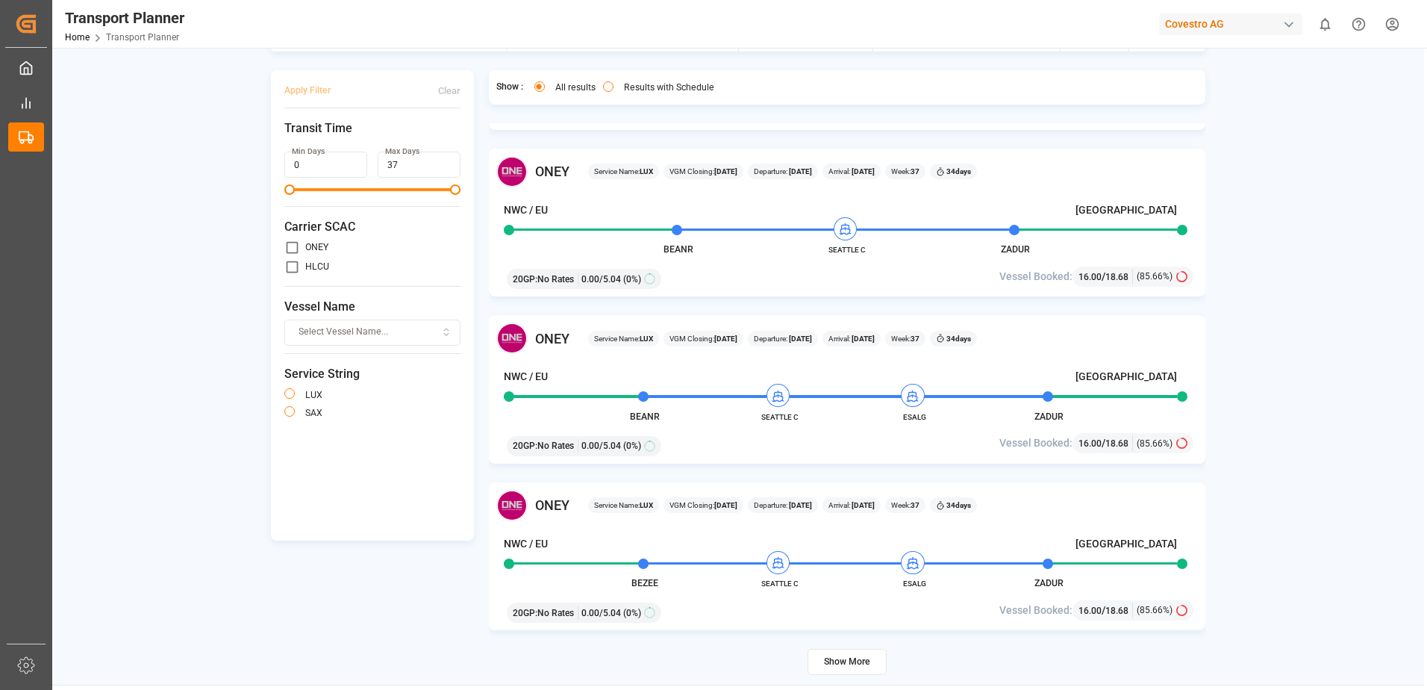
scroll to position [75, 0]
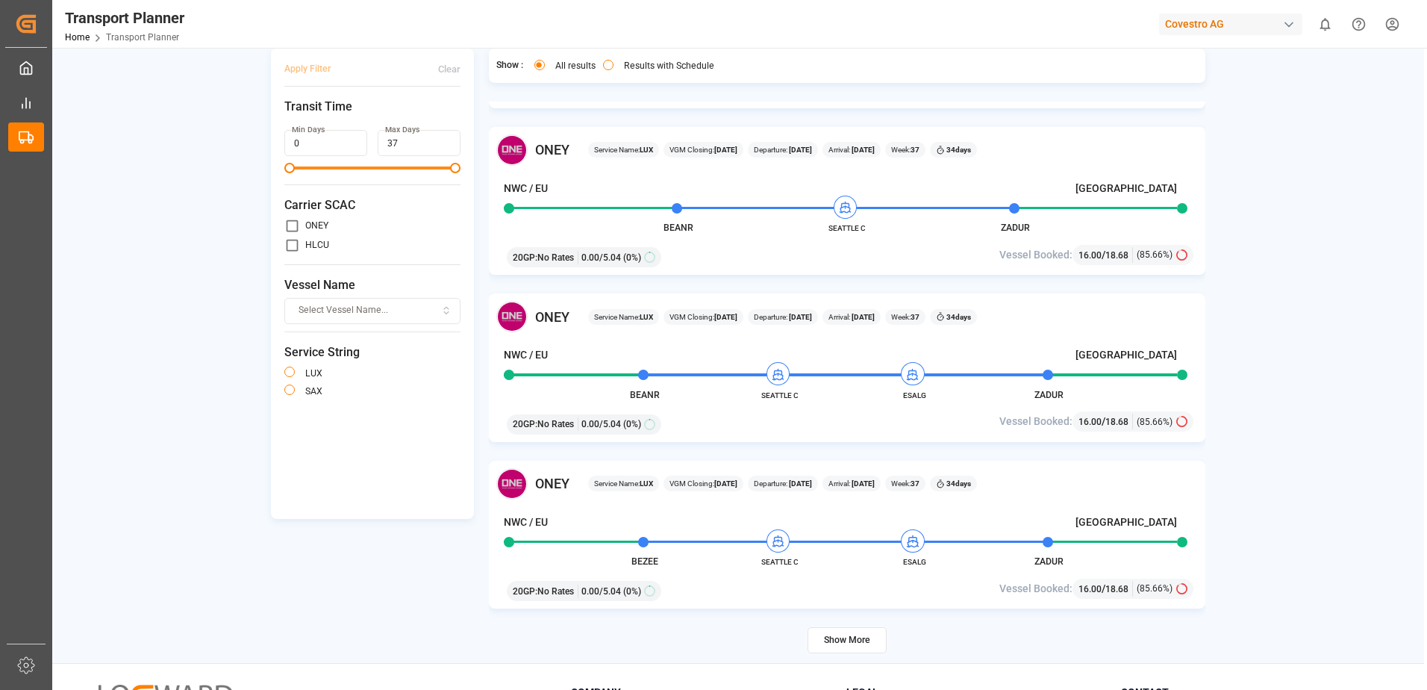
click at [838, 639] on button "Show More" at bounding box center [847, 640] width 79 height 26
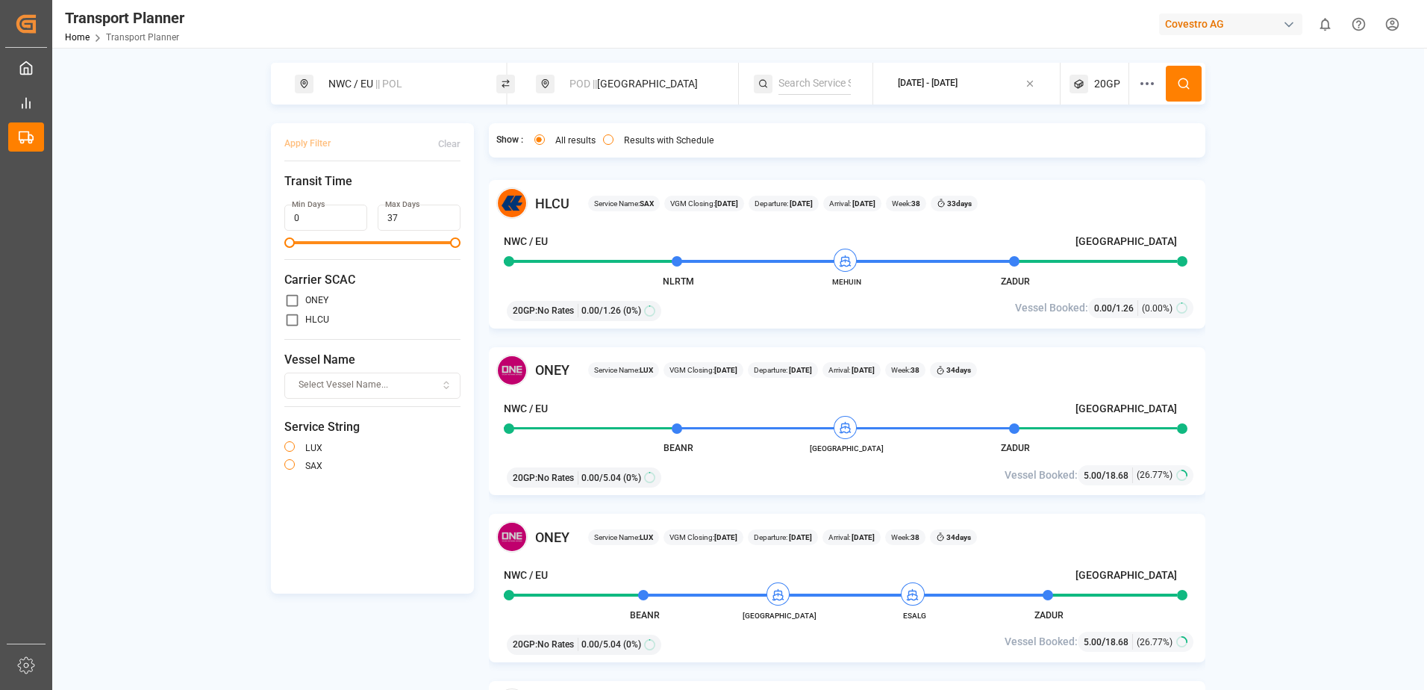
scroll to position [5374, 0]
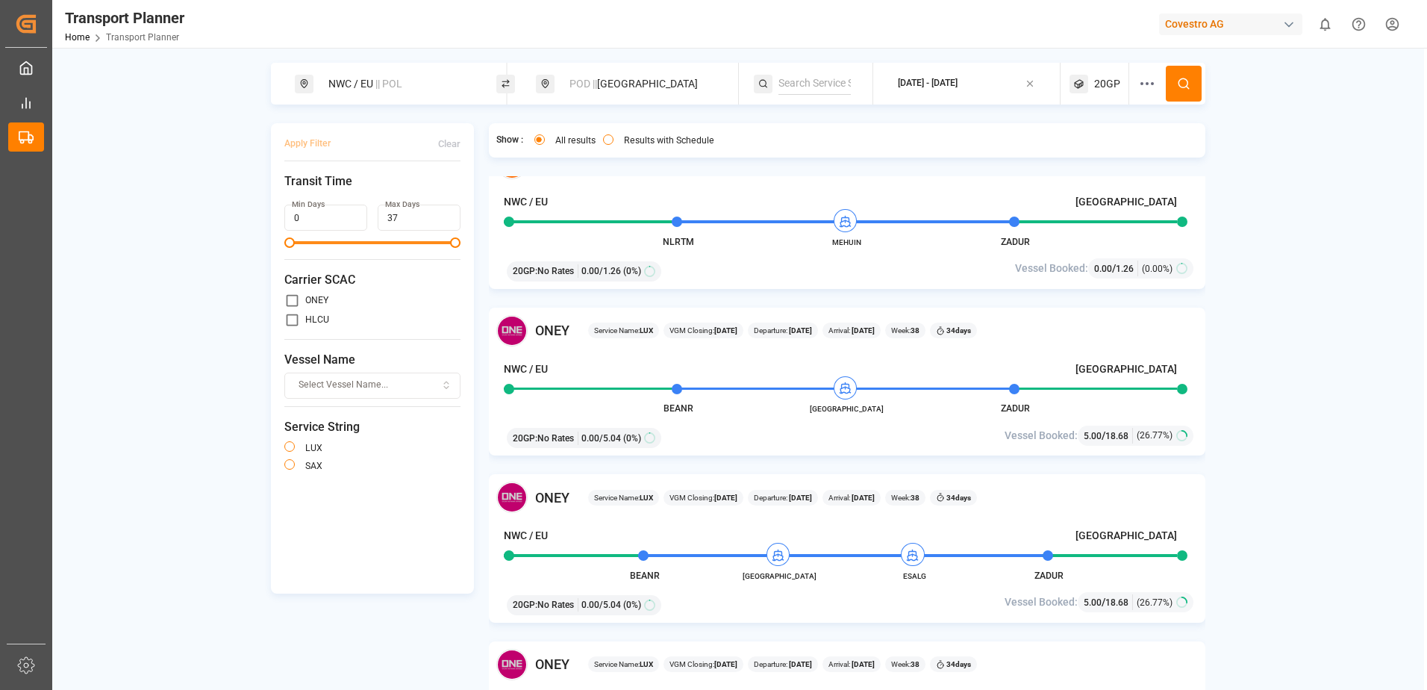
click at [397, 80] on span "|| POL" at bounding box center [388, 84] width 27 height 12
click at [466, 160] on icon at bounding box center [467, 165] width 10 height 10
click at [381, 192] on input at bounding box center [387, 203] width 150 height 22
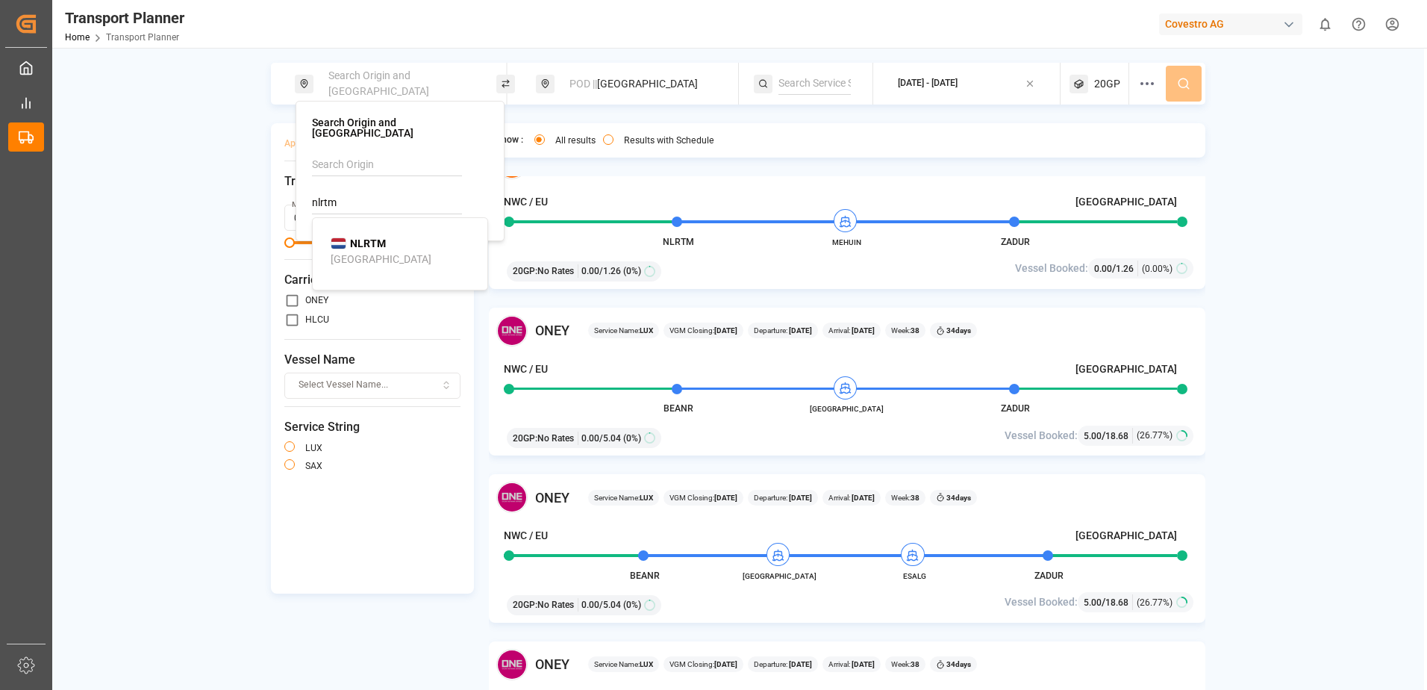
click at [379, 238] on b "NLRTM" at bounding box center [368, 243] width 36 height 12
type input "NLRTM"
click at [1176, 78] on button at bounding box center [1184, 84] width 36 height 36
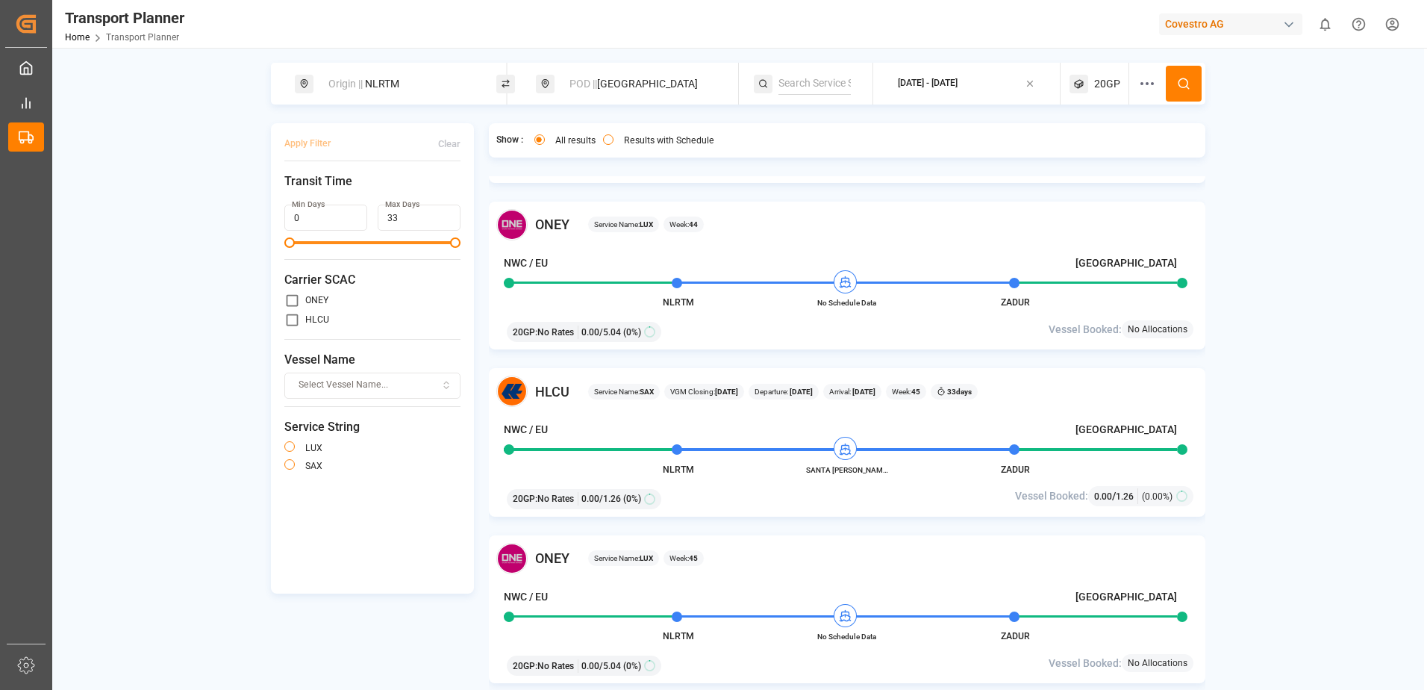
drag, startPoint x: 452, startPoint y: 90, endPoint x: 443, endPoint y: 98, distance: 11.7
click at [452, 90] on div "Origin || NLRTM" at bounding box center [399, 84] width 161 height 28
drag, startPoint x: 464, startPoint y: 197, endPoint x: 425, endPoint y: 173, distance: 46.2
click at [464, 199] on icon at bounding box center [467, 204] width 10 height 10
click at [379, 155] on input at bounding box center [387, 165] width 150 height 22
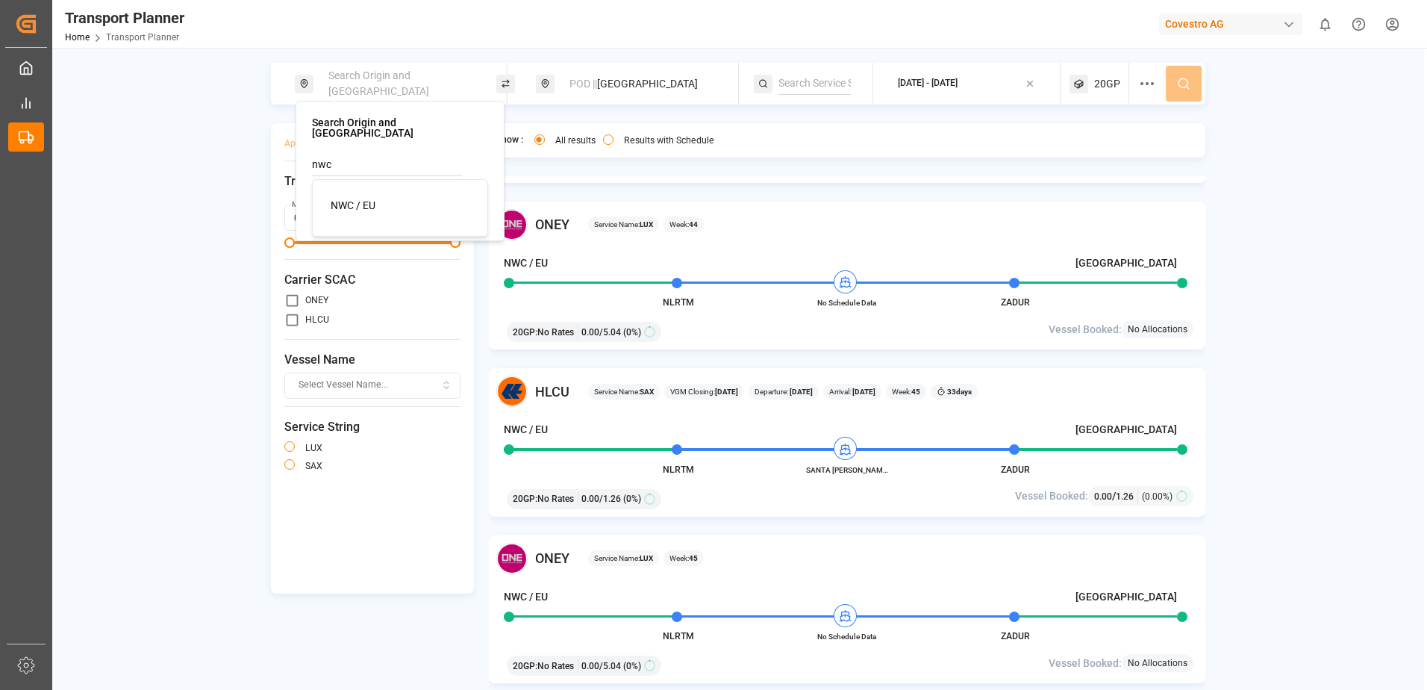
drag, startPoint x: 369, startPoint y: 191, endPoint x: 675, endPoint y: 185, distance: 306.8
click at [369, 199] on span "NWC / EU" at bounding box center [353, 205] width 45 height 12
type input "NWC / EU"
drag, startPoint x: 1420, startPoint y: 127, endPoint x: 1370, endPoint y: 121, distance: 51.1
click at [1420, 126] on div "NWC / [GEOGRAPHIC_DATA] || POL POD || [GEOGRAPHIC_DATA] [DATE] - [DATE] 20GP Ap…" at bounding box center [738, 395] width 1372 height 665
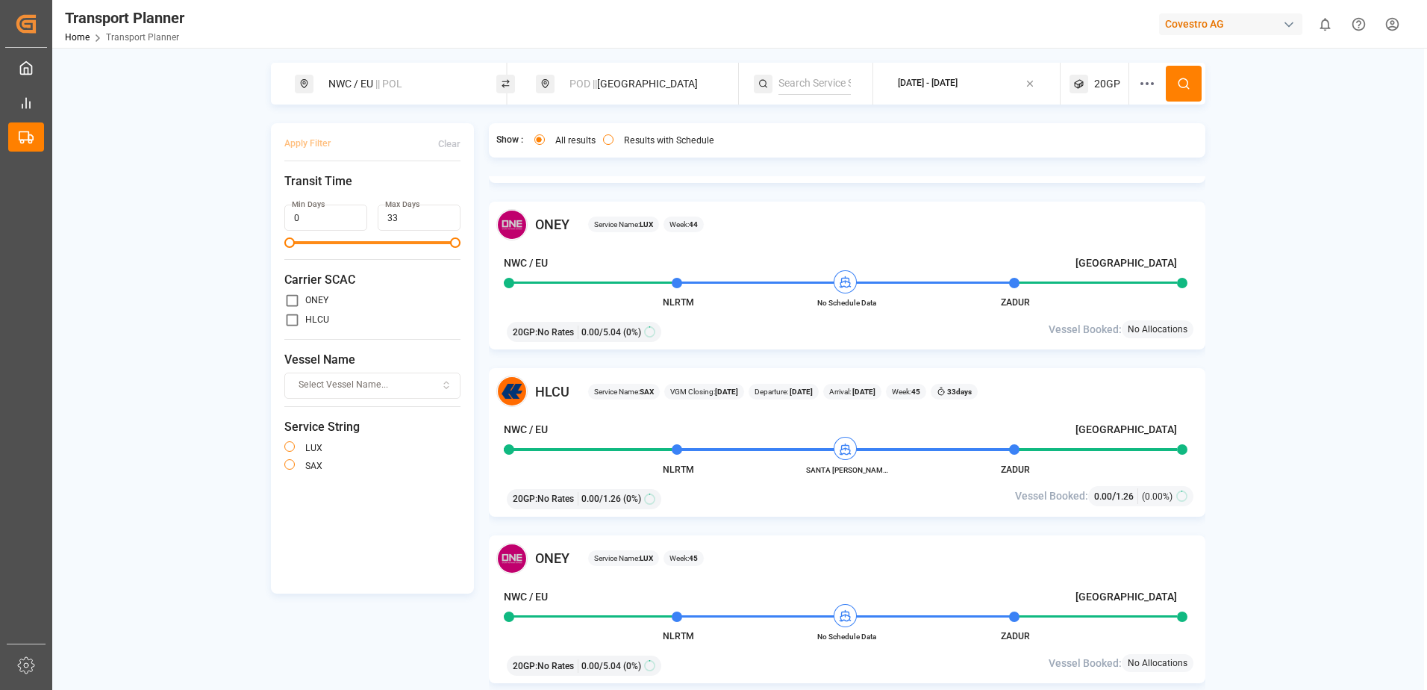
click at [1175, 78] on button at bounding box center [1184, 84] width 36 height 36
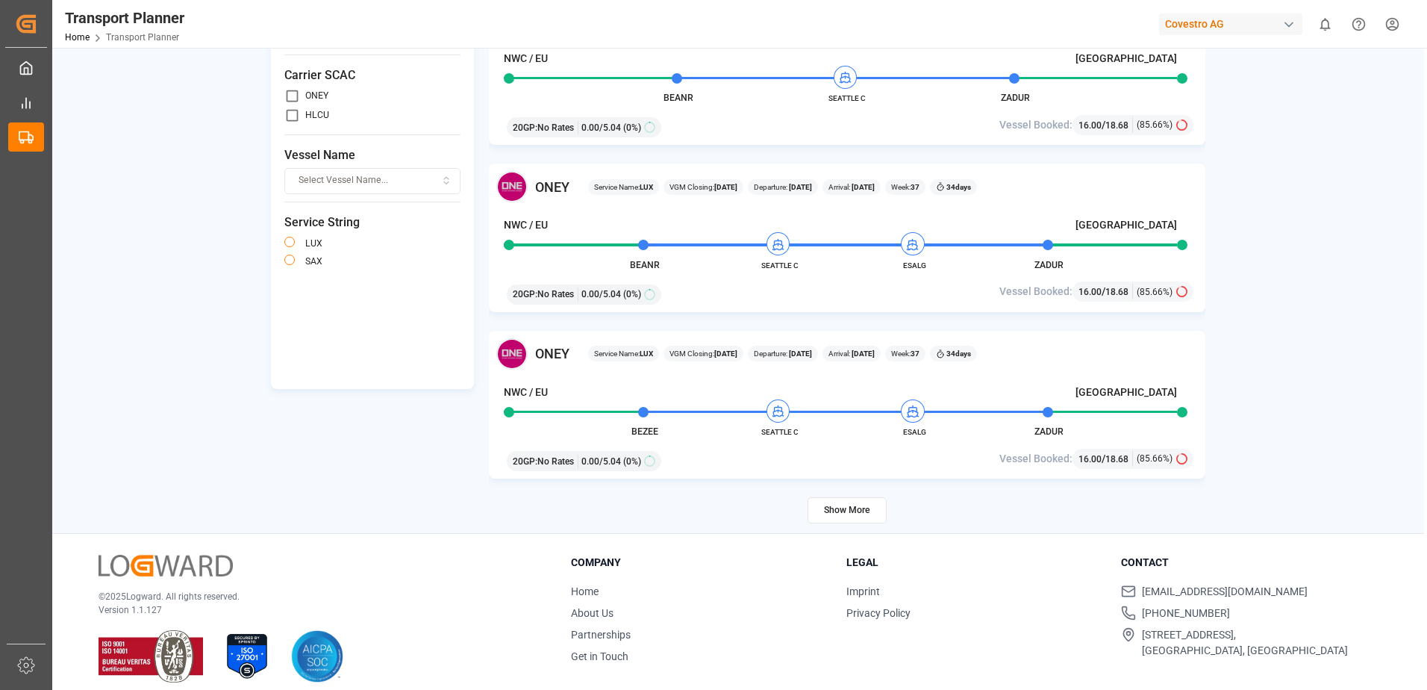
scroll to position [218, 0]
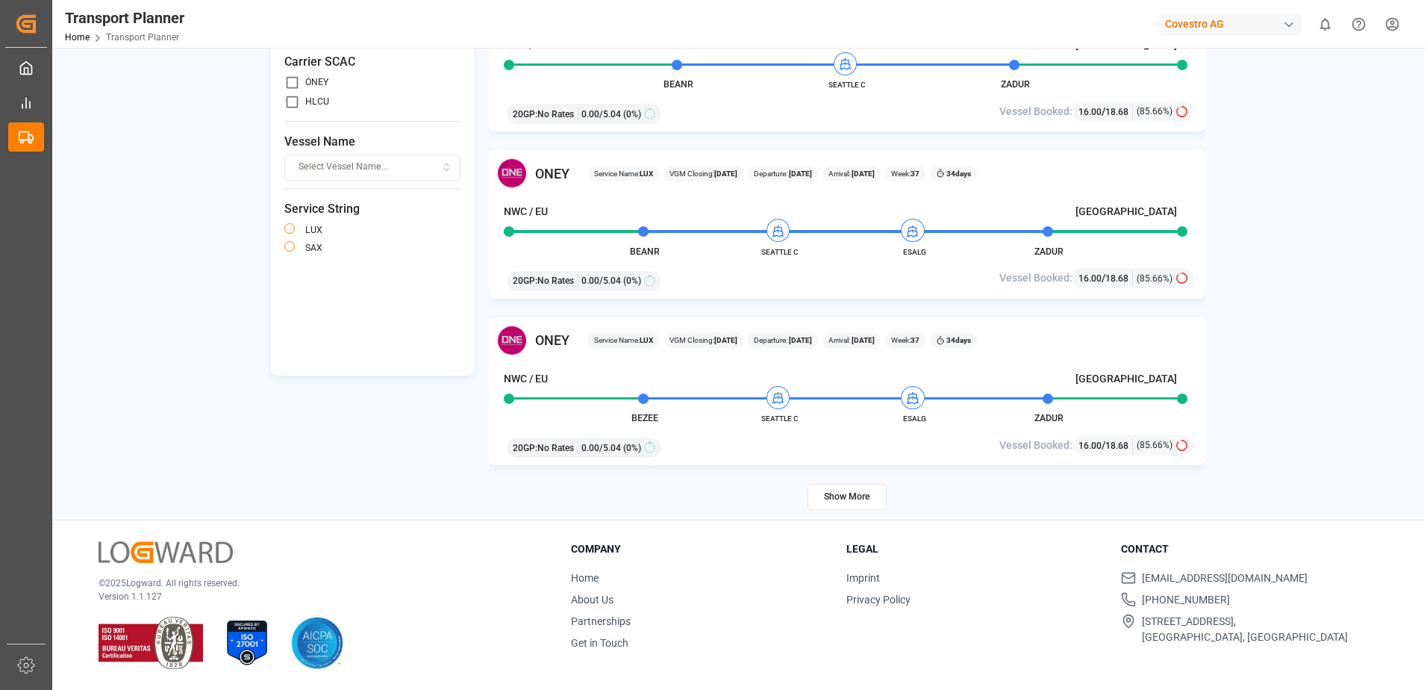
click at [864, 503] on button "Show More" at bounding box center [847, 497] width 79 height 26
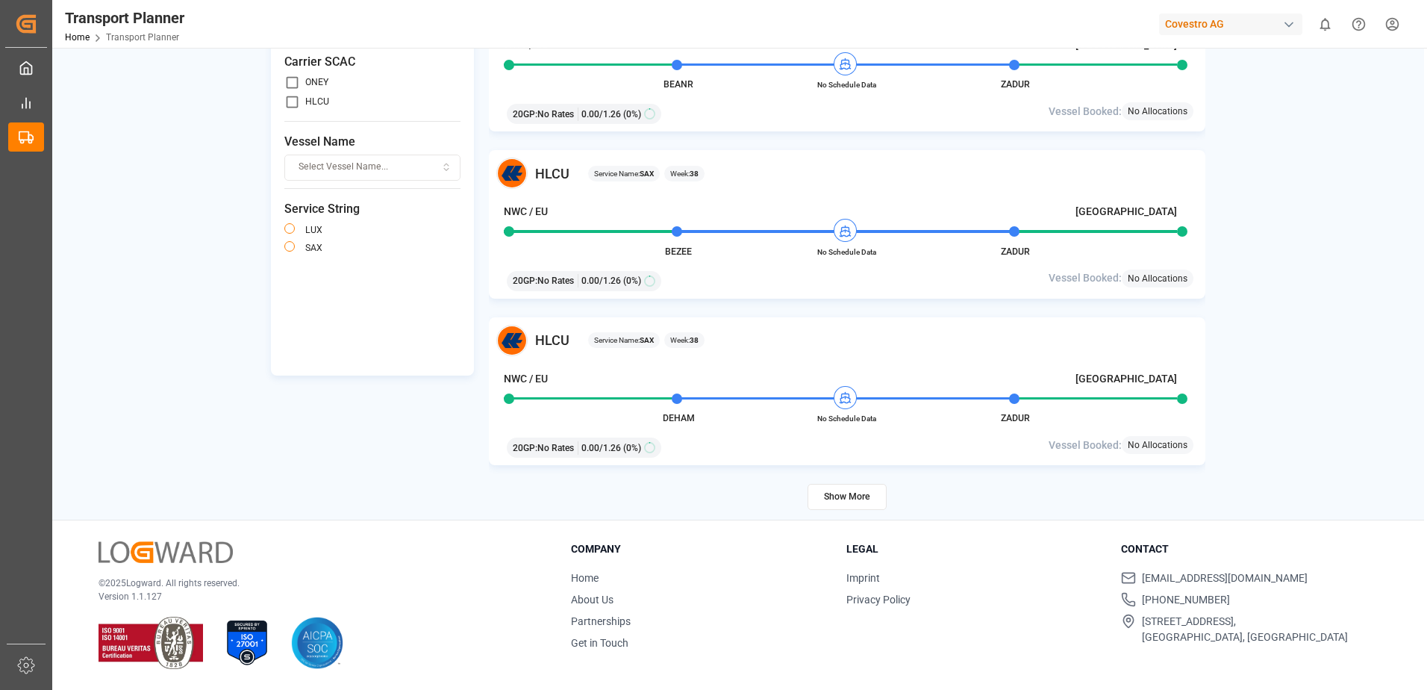
click at [843, 490] on button "Show More" at bounding box center [847, 497] width 79 height 26
click at [858, 495] on button "Show More" at bounding box center [847, 497] width 79 height 26
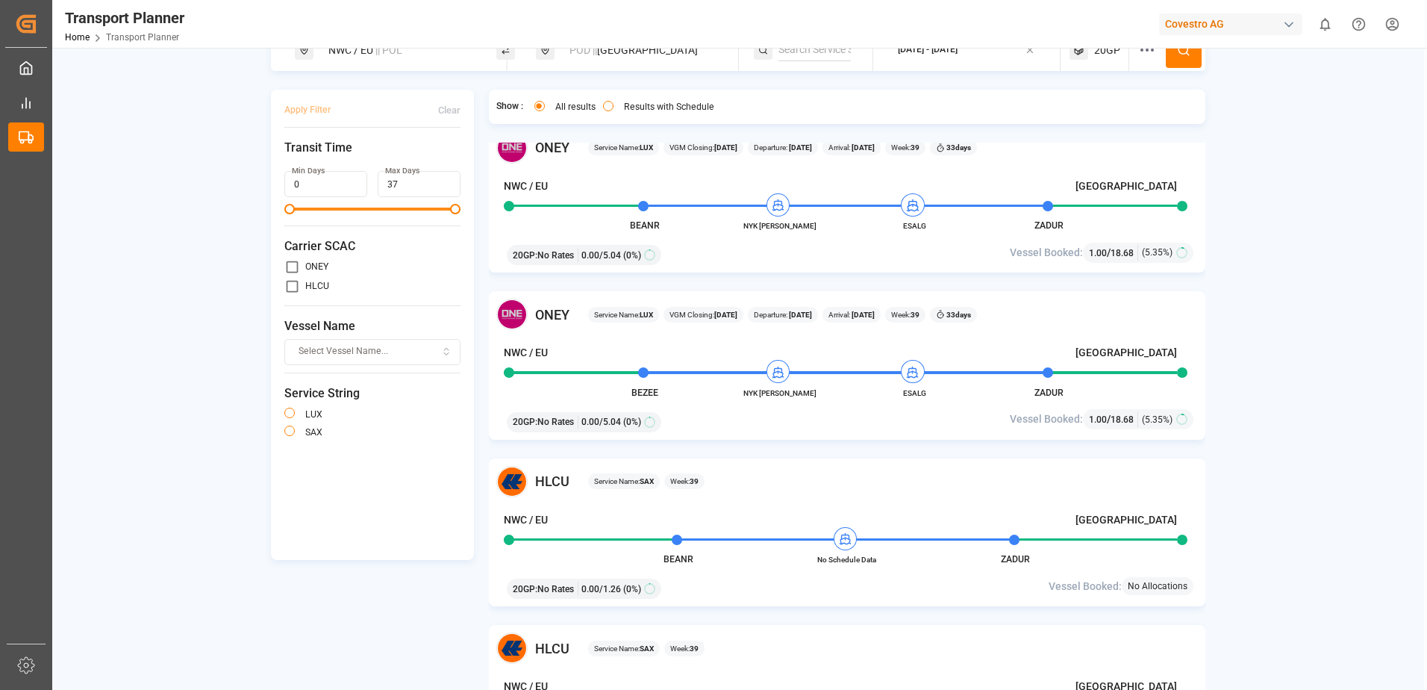
scroll to position [0, 0]
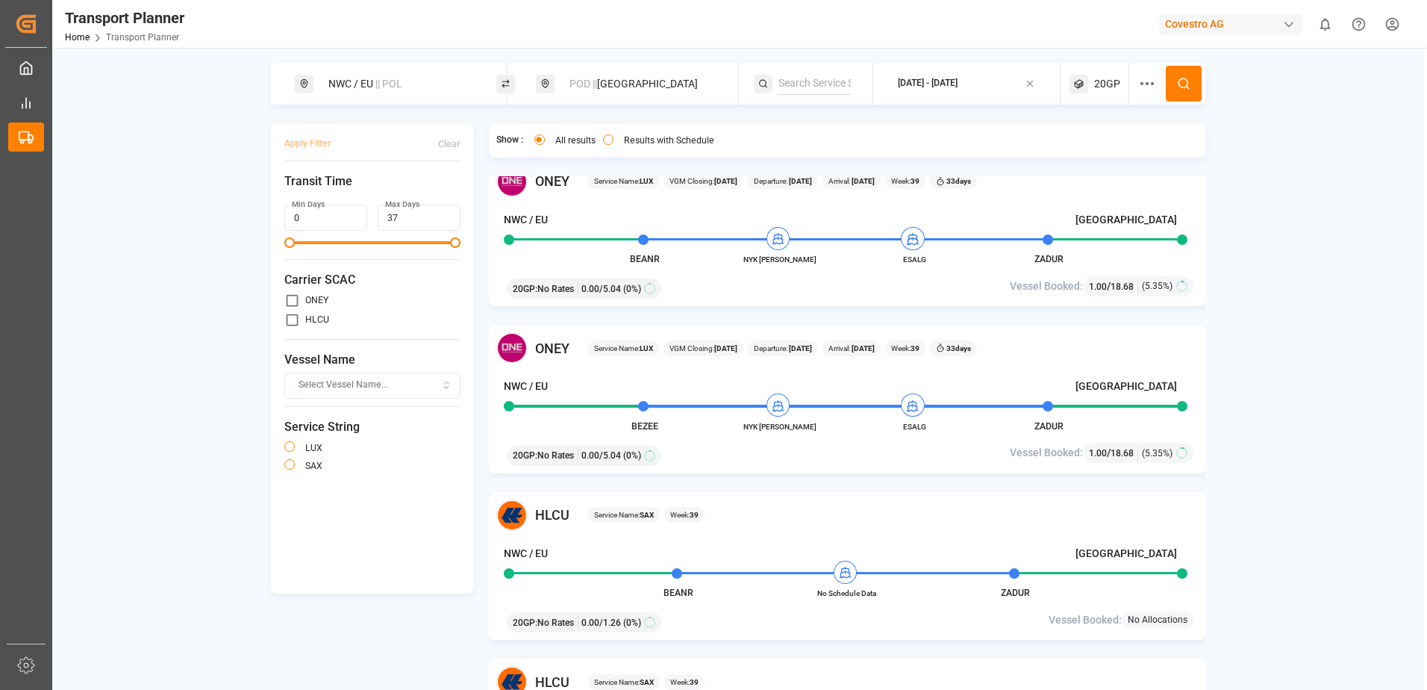
click at [399, 87] on span "|| POL" at bounding box center [388, 84] width 27 height 12
click at [469, 160] on icon at bounding box center [467, 165] width 10 height 10
click at [431, 192] on input at bounding box center [387, 203] width 150 height 22
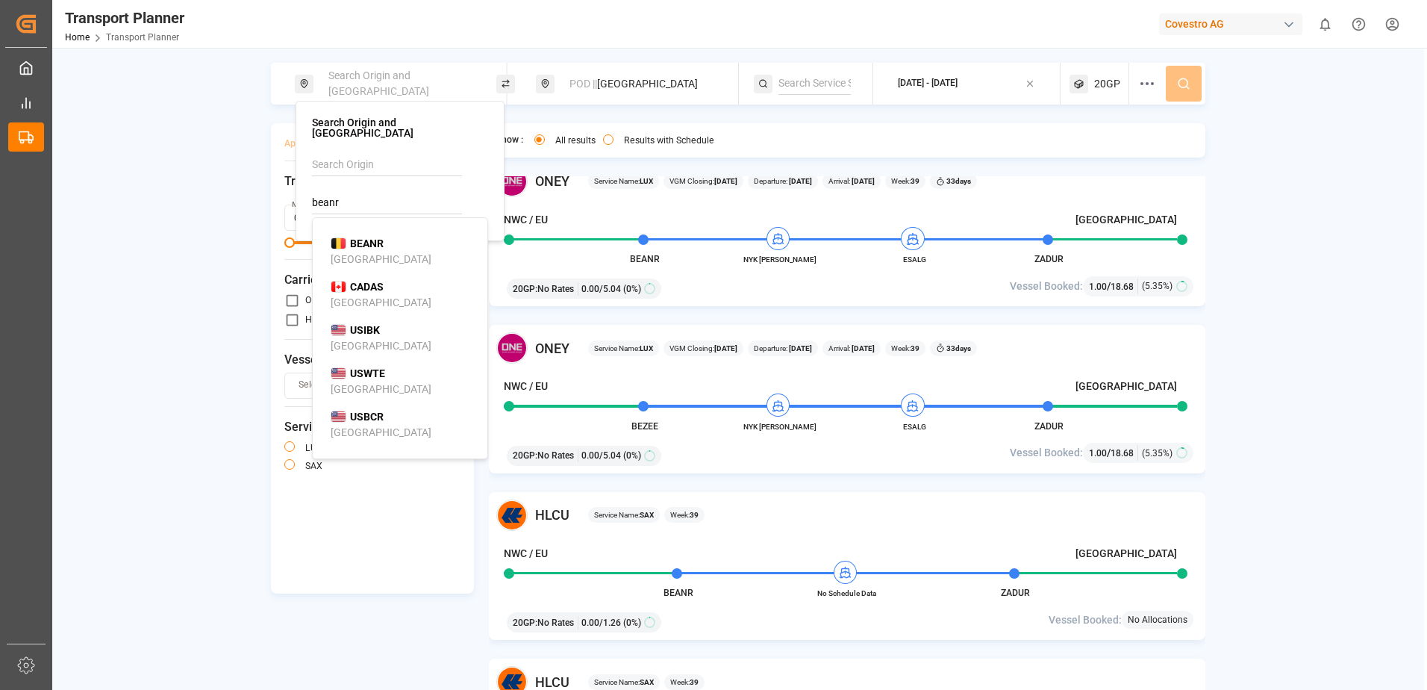
click at [421, 239] on div "BEANR [GEOGRAPHIC_DATA]" at bounding box center [403, 251] width 145 height 31
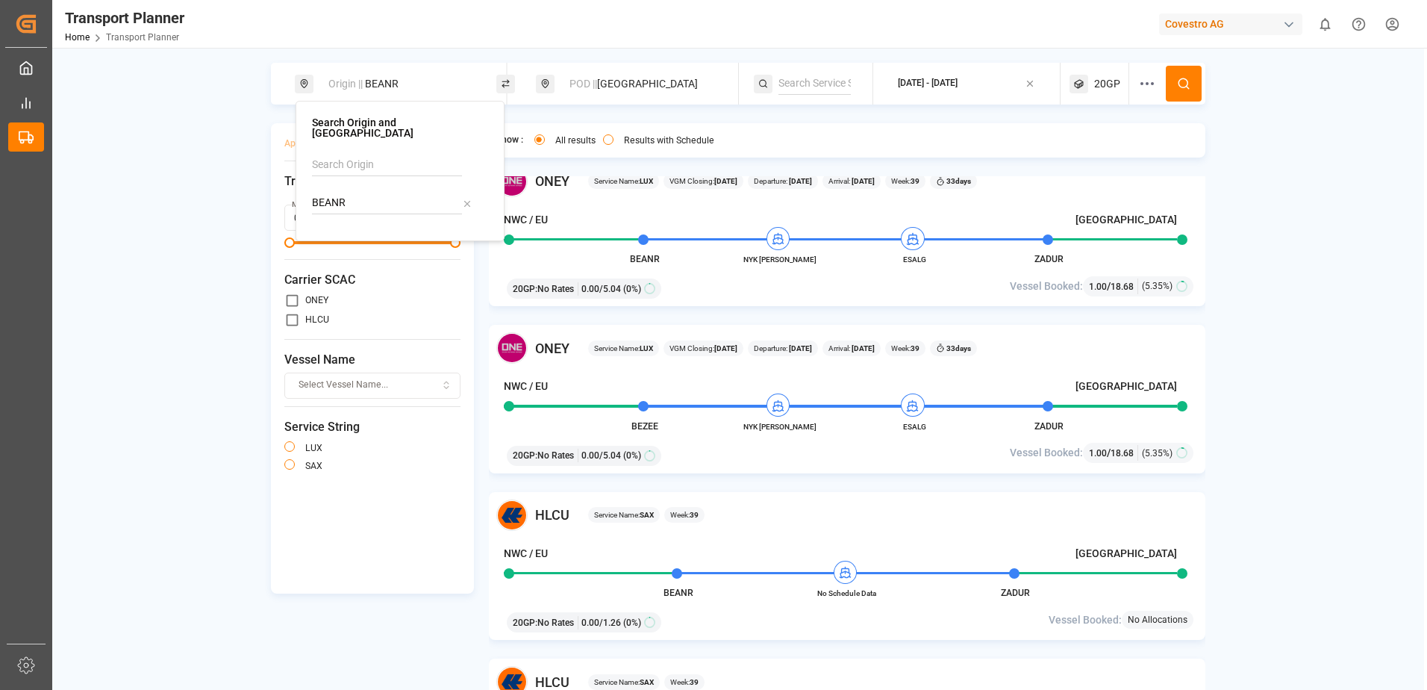
click at [439, 192] on input "BEANR" at bounding box center [387, 203] width 150 height 22
type input "BEANR;"
click at [1247, 177] on div "Origin || BEANR POD || [GEOGRAPHIC_DATA] [DATE] - [DATE] 20GP Apply Filter Clea…" at bounding box center [738, 395] width 1372 height 665
click at [1188, 82] on circle at bounding box center [1183, 82] width 9 height 9
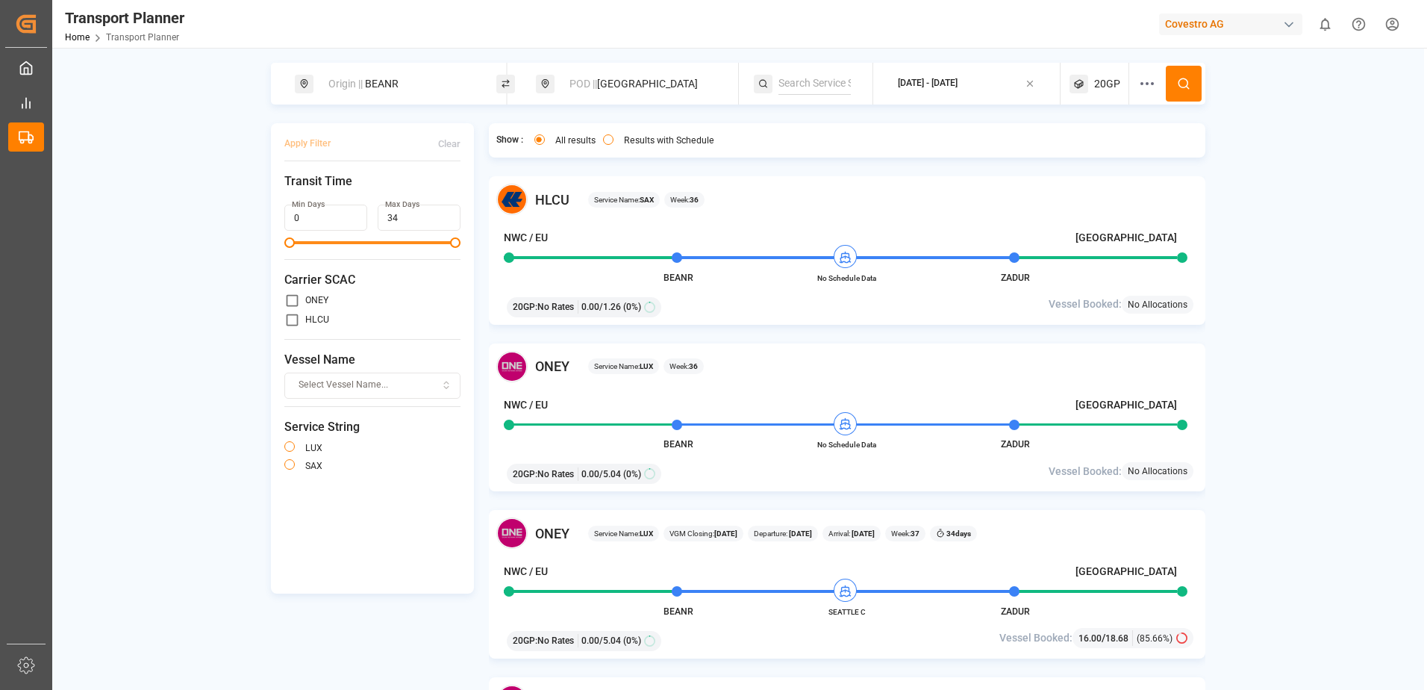
click at [1342, 280] on div "Origin || BEANR POD || [GEOGRAPHIC_DATA] [DATE] - [DATE] 20GP Apply Filter Clea…" at bounding box center [738, 395] width 1372 height 665
